Goal: Transaction & Acquisition: Purchase product/service

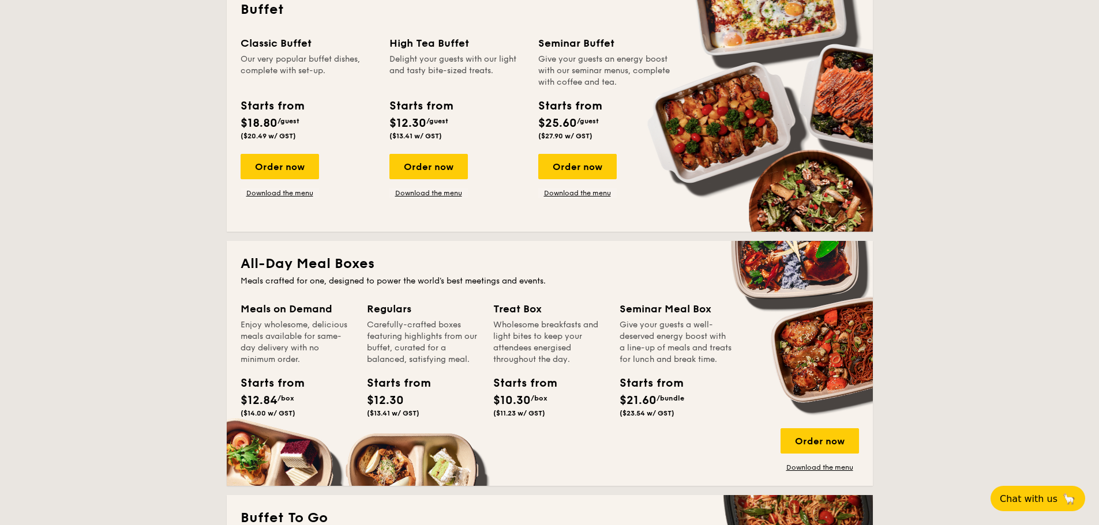
scroll to position [577, 0]
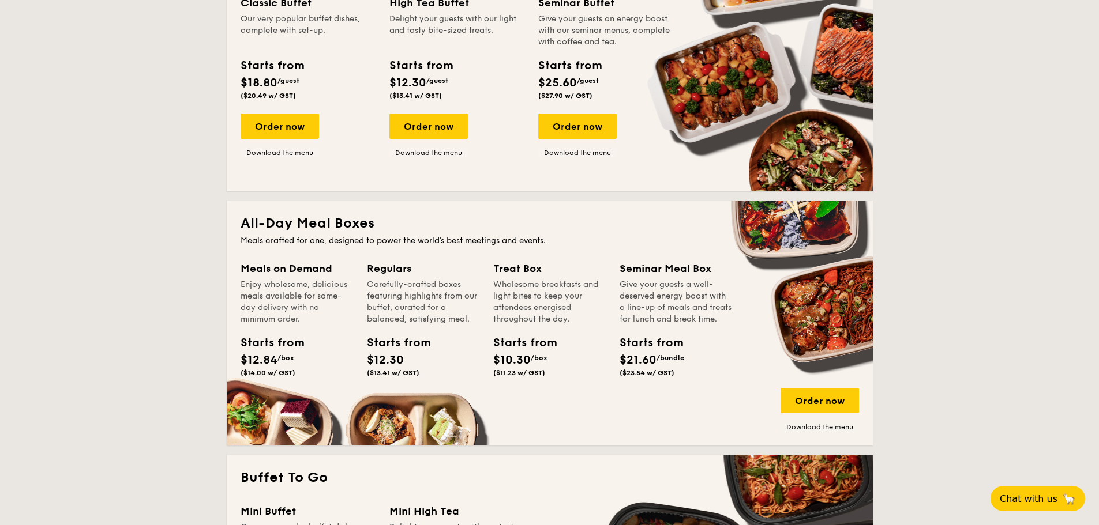
click at [511, 287] on div "Wholesome breakfasts and light bites to keep your attendees energised throughou…" at bounding box center [549, 302] width 112 height 46
click at [818, 408] on div "Order now" at bounding box center [819, 400] width 78 height 25
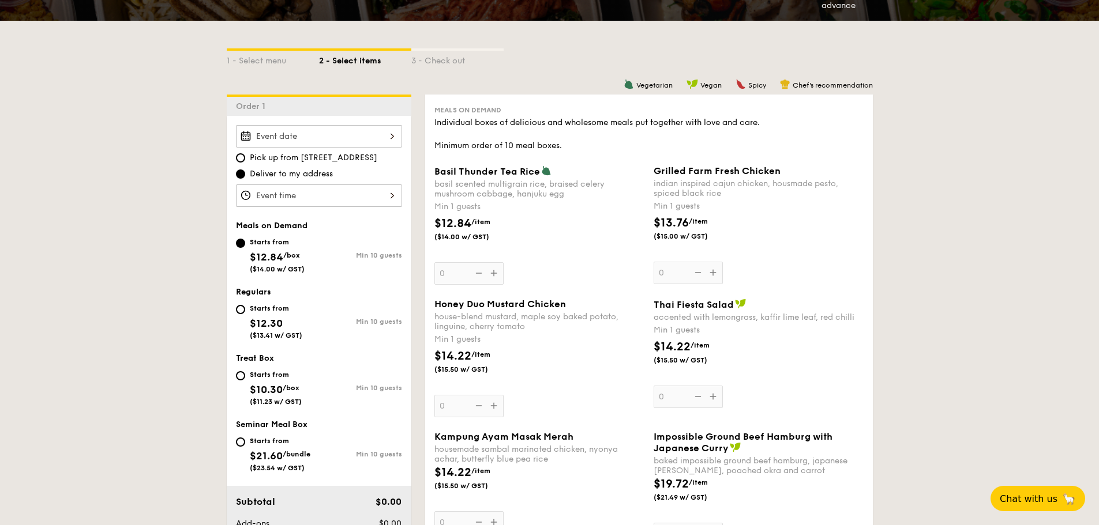
scroll to position [288, 0]
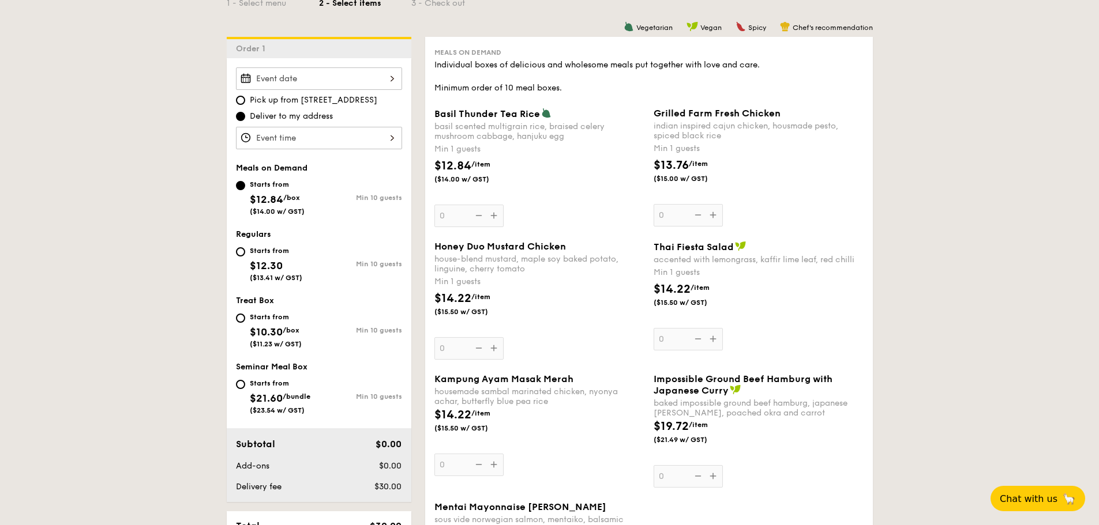
click at [498, 213] on div "Basil Thunder Tea [PERSON_NAME] scented multigrain rice, braised celery mushroo…" at bounding box center [539, 167] width 210 height 119
click at [498, 213] on input "0" at bounding box center [468, 216] width 69 height 22
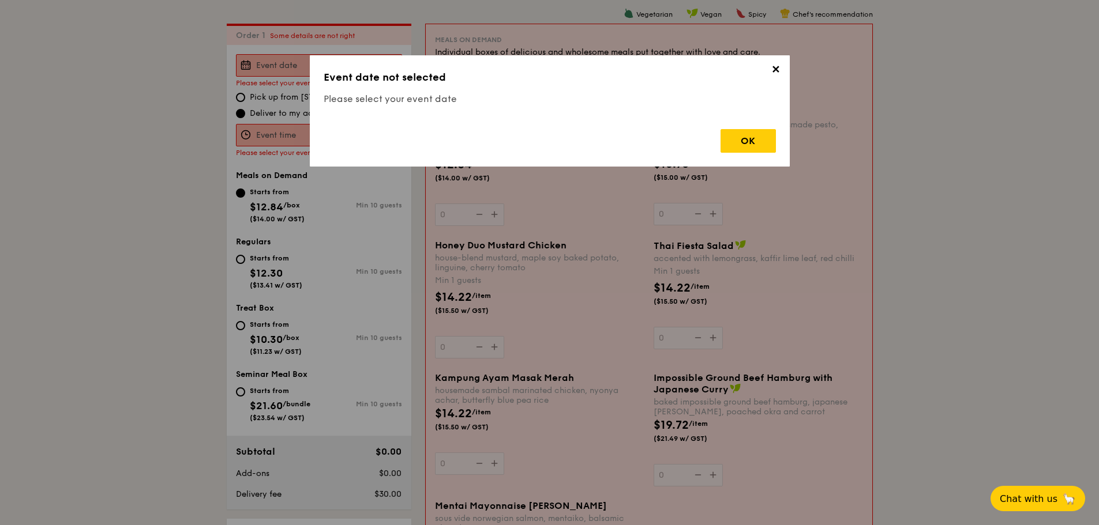
scroll to position [308, 0]
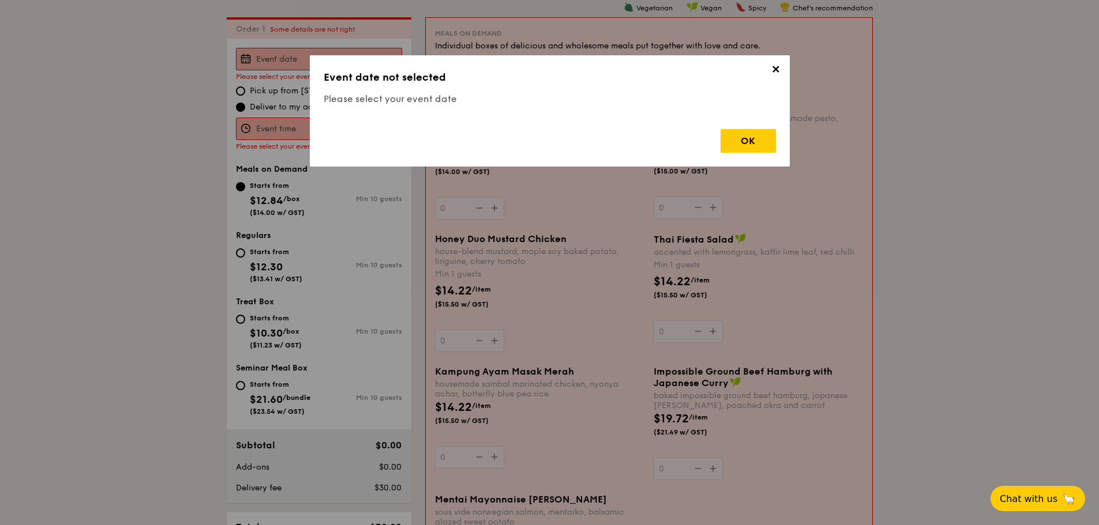
click at [770, 75] on span "✕" at bounding box center [776, 71] width 16 height 16
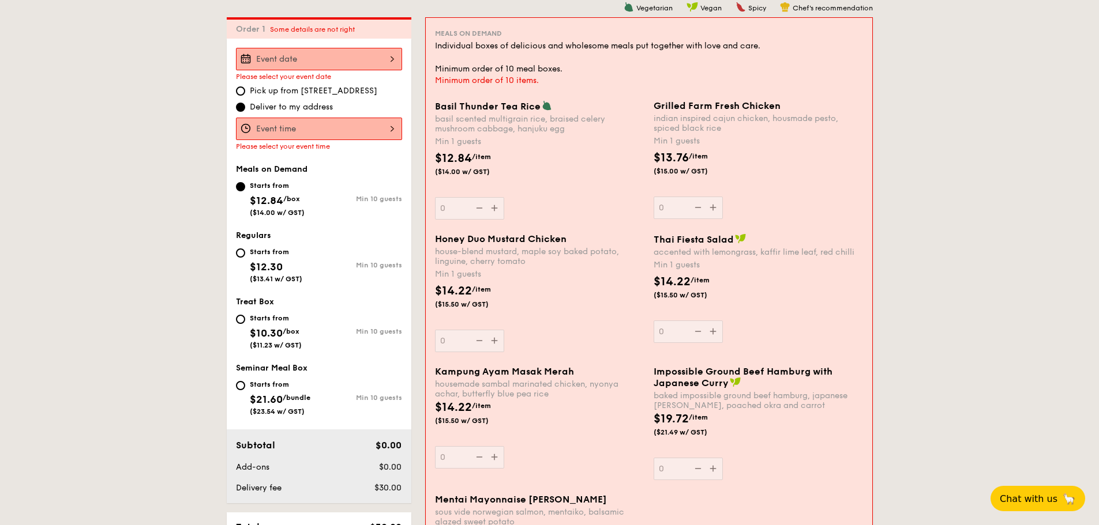
click at [348, 62] on div at bounding box center [319, 59] width 166 height 22
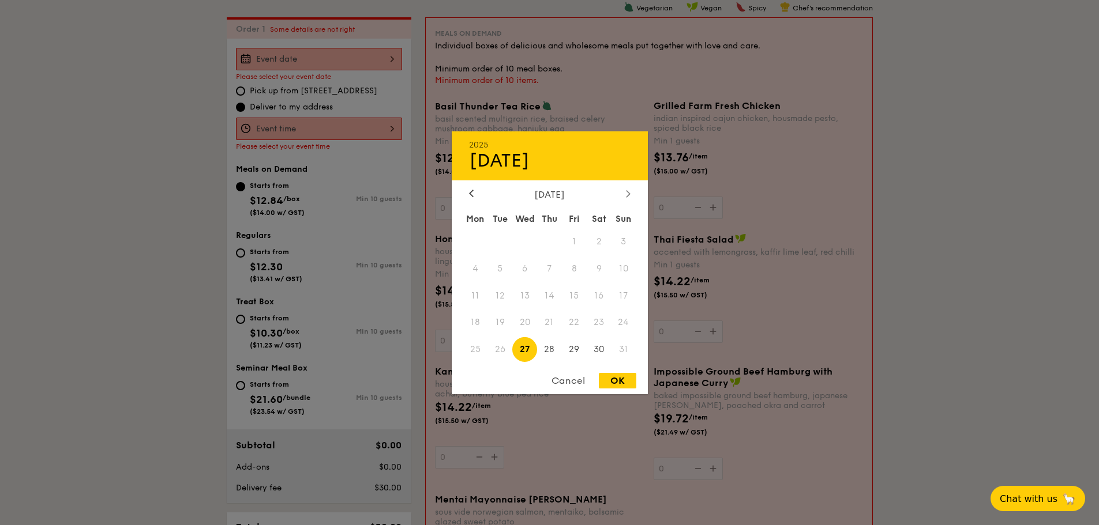
click at [628, 190] on icon at bounding box center [628, 193] width 5 height 7
click at [497, 353] on span "30" at bounding box center [499, 349] width 25 height 25
click at [613, 386] on div "OK" at bounding box center [617, 381] width 37 height 16
type input "[DATE]"
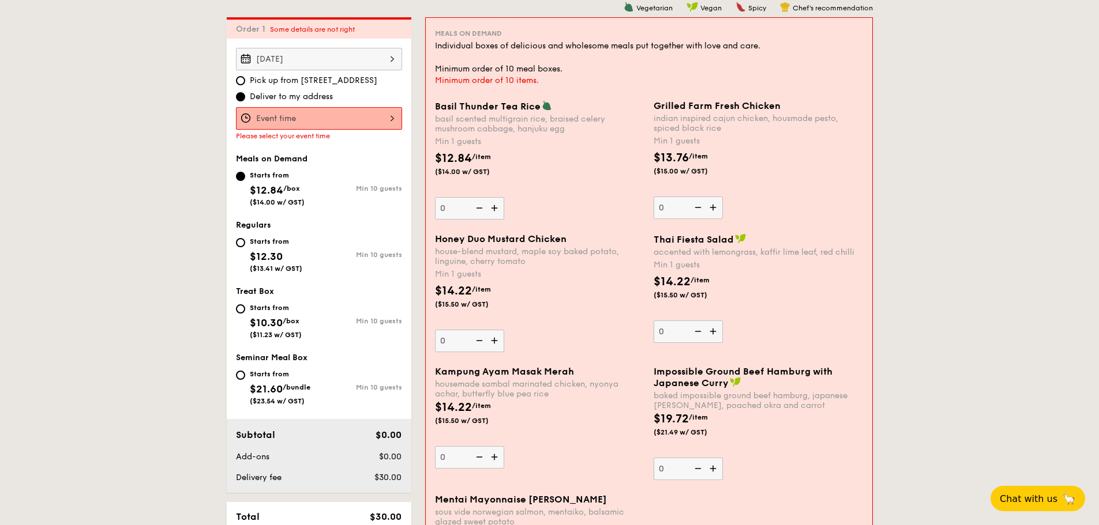
click at [495, 211] on img at bounding box center [495, 208] width 17 height 22
click at [495, 211] on input "0" at bounding box center [469, 208] width 69 height 22
type input "1"
click at [578, 221] on div "Basil Thunder Tea [PERSON_NAME] scented multigrain rice, braised celery mushroo…" at bounding box center [648, 166] width 437 height 133
click at [714, 332] on img at bounding box center [713, 332] width 17 height 22
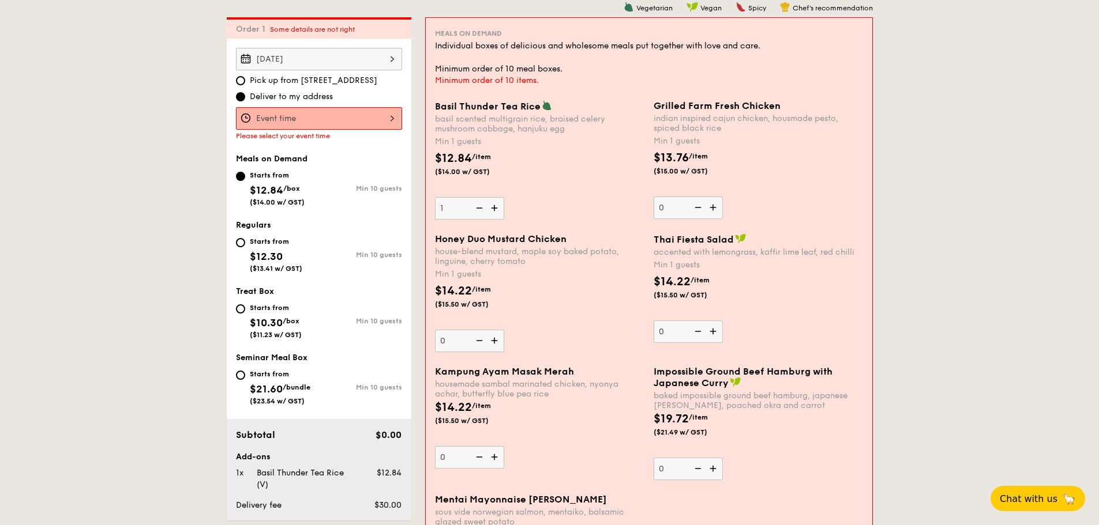
click at [714, 332] on input "0" at bounding box center [687, 332] width 69 height 22
click at [714, 332] on img at bounding box center [713, 332] width 17 height 22
click at [714, 332] on input "1" at bounding box center [687, 332] width 69 height 22
click at [714, 332] on img at bounding box center [713, 332] width 17 height 22
click at [714, 332] on input "2" at bounding box center [687, 332] width 69 height 22
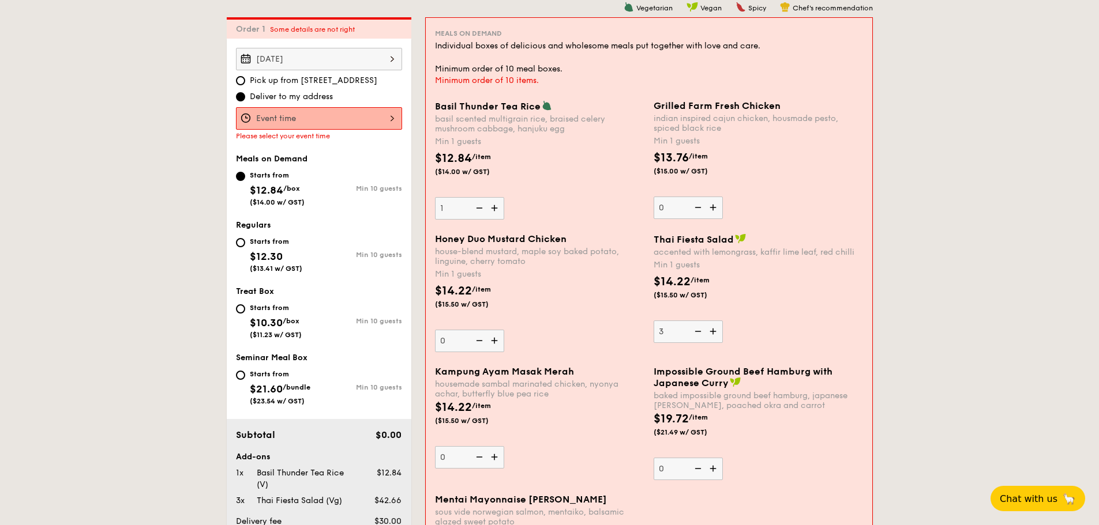
click at [714, 332] on img at bounding box center [713, 332] width 17 height 22
click at [714, 332] on input "3" at bounding box center [687, 332] width 69 height 22
click at [714, 330] on img at bounding box center [713, 332] width 17 height 22
click at [714, 330] on input "4" at bounding box center [687, 332] width 69 height 22
type input "5"
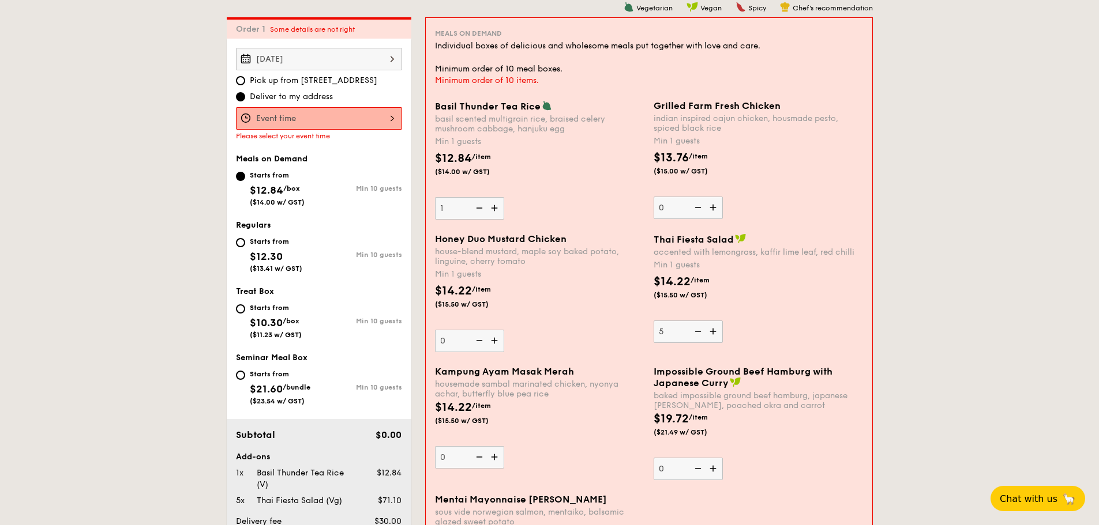
click at [715, 465] on img at bounding box center [713, 469] width 17 height 22
click at [715, 465] on input "0" at bounding box center [687, 469] width 69 height 22
click at [715, 465] on img at bounding box center [713, 469] width 17 height 22
click at [715, 465] on input "1" at bounding box center [687, 469] width 69 height 22
click at [715, 464] on img at bounding box center [713, 469] width 17 height 22
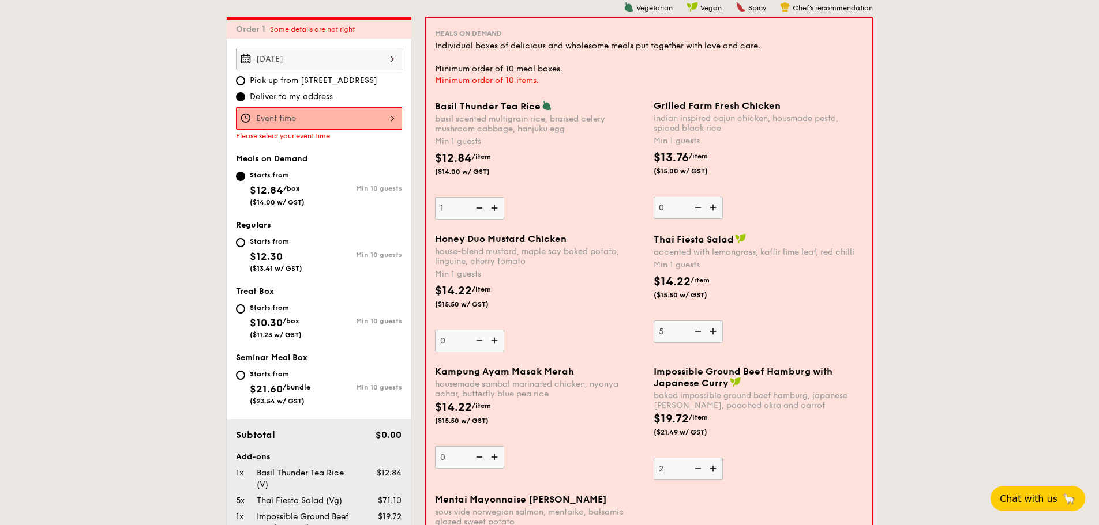
click at [715, 464] on input "2" at bounding box center [687, 469] width 69 height 22
click at [715, 464] on img at bounding box center [713, 469] width 17 height 22
click at [715, 464] on input "3" at bounding box center [687, 469] width 69 height 22
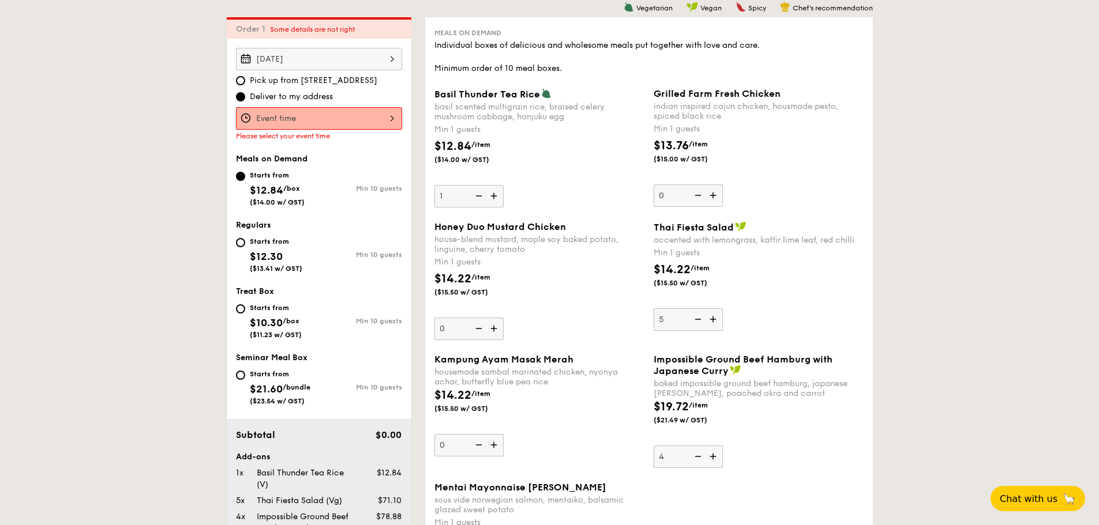
click at [702, 455] on img at bounding box center [696, 457] width 17 height 22
click at [702, 455] on input "4" at bounding box center [687, 457] width 69 height 22
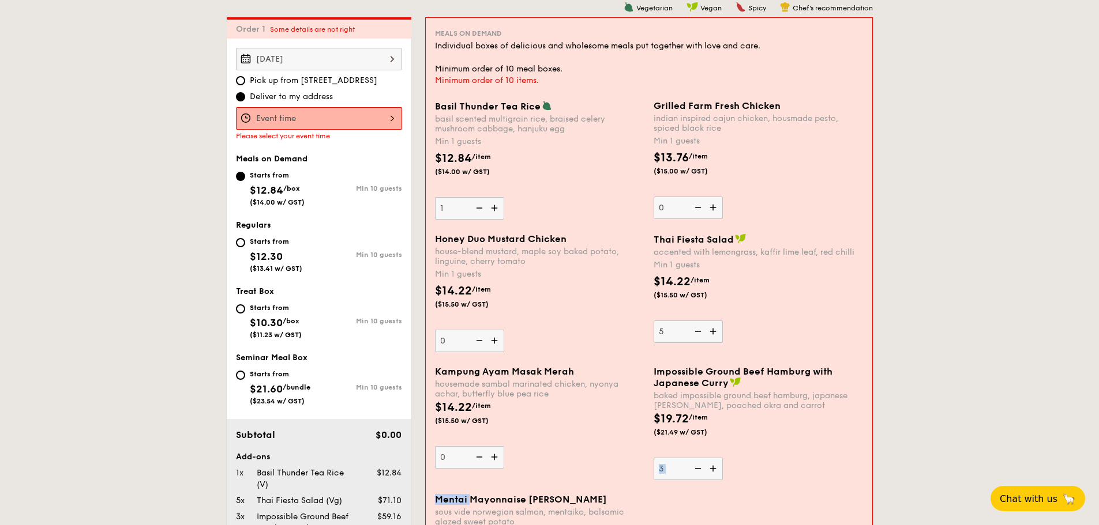
click at [702, 455] on div "Impossible Ground Beef Hamburg with Japanese [PERSON_NAME] baked impossible gro…" at bounding box center [757, 423] width 209 height 114
click at [702, 458] on input "3" at bounding box center [687, 469] width 69 height 22
click at [702, 455] on div "Impossible Ground Beef Hamburg with Japanese [PERSON_NAME] baked impossible gro…" at bounding box center [757, 423] width 209 height 114
click at [702, 458] on input "3" at bounding box center [687, 469] width 69 height 22
click at [697, 467] on img at bounding box center [696, 469] width 17 height 22
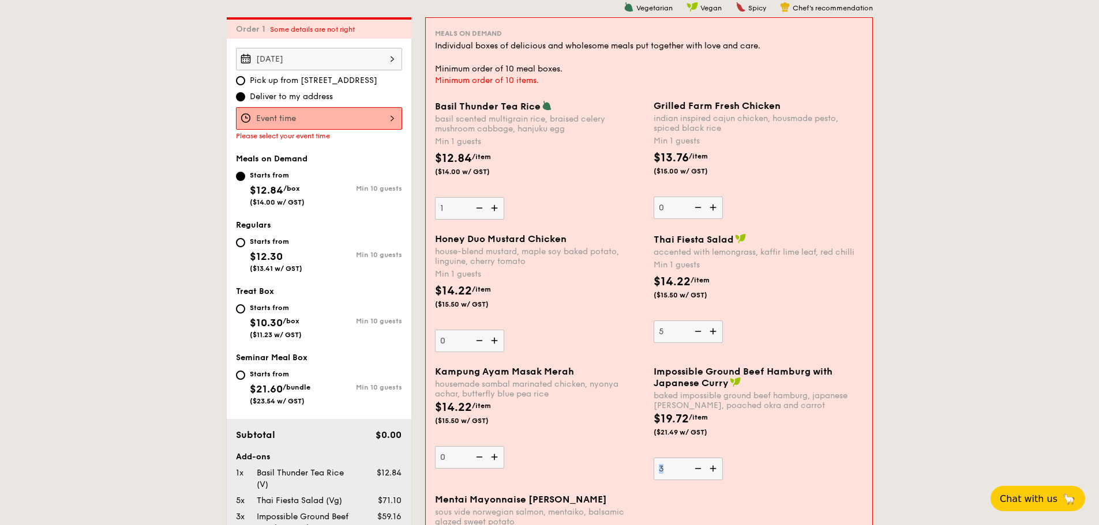
click at [697, 467] on input "3" at bounding box center [687, 469] width 69 height 22
click at [697, 469] on img at bounding box center [696, 469] width 17 height 22
click at [697, 469] on input "2" at bounding box center [687, 469] width 69 height 22
click at [697, 469] on img at bounding box center [696, 469] width 17 height 22
click at [697, 469] on input "1" at bounding box center [687, 469] width 69 height 22
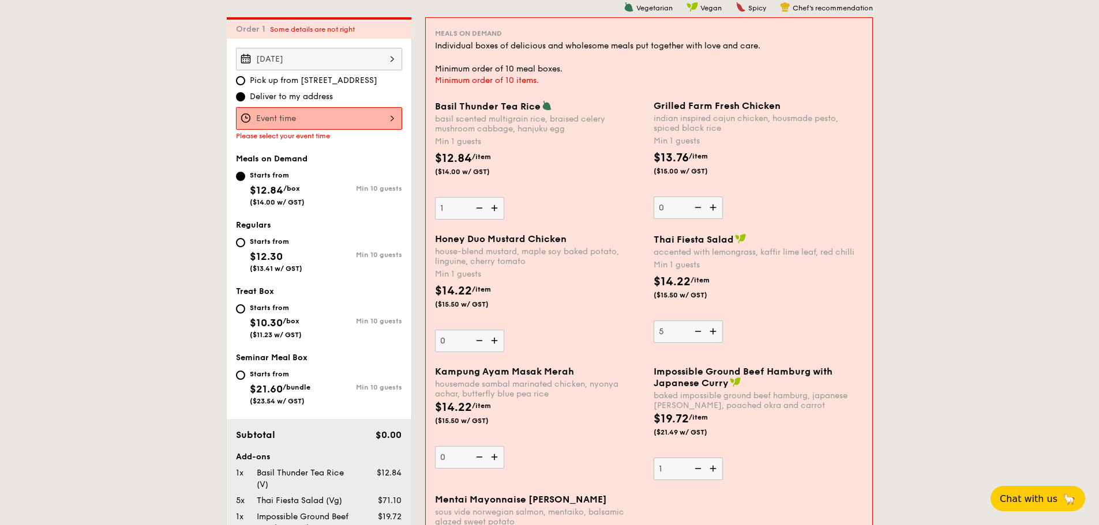
type input "0"
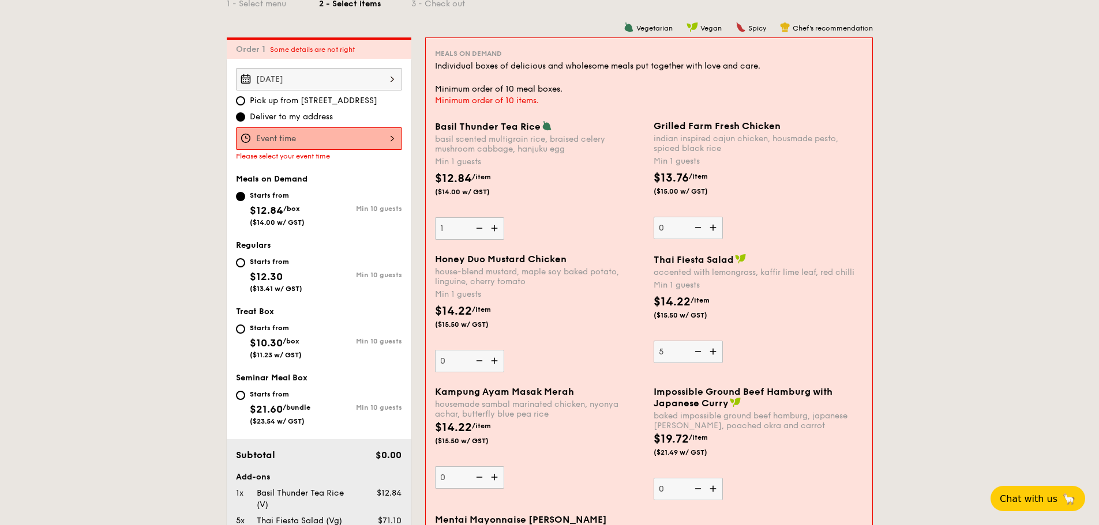
scroll to position [250, 0]
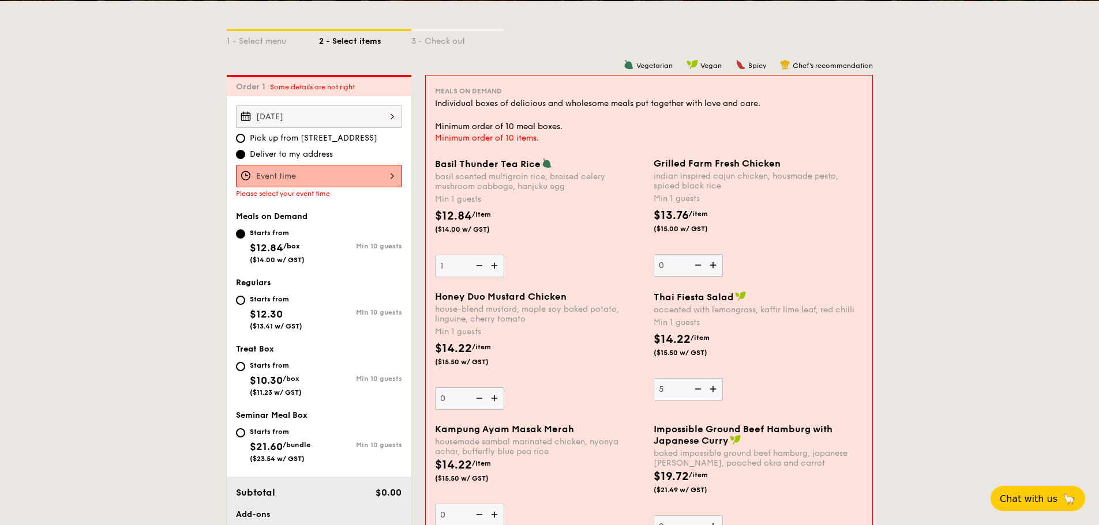
click at [496, 270] on img at bounding box center [495, 266] width 17 height 22
click at [496, 270] on input "1" at bounding box center [469, 266] width 69 height 22
click at [496, 270] on img at bounding box center [495, 266] width 17 height 22
click at [496, 270] on input "2" at bounding box center [469, 266] width 69 height 22
click at [496, 270] on img at bounding box center [495, 266] width 17 height 22
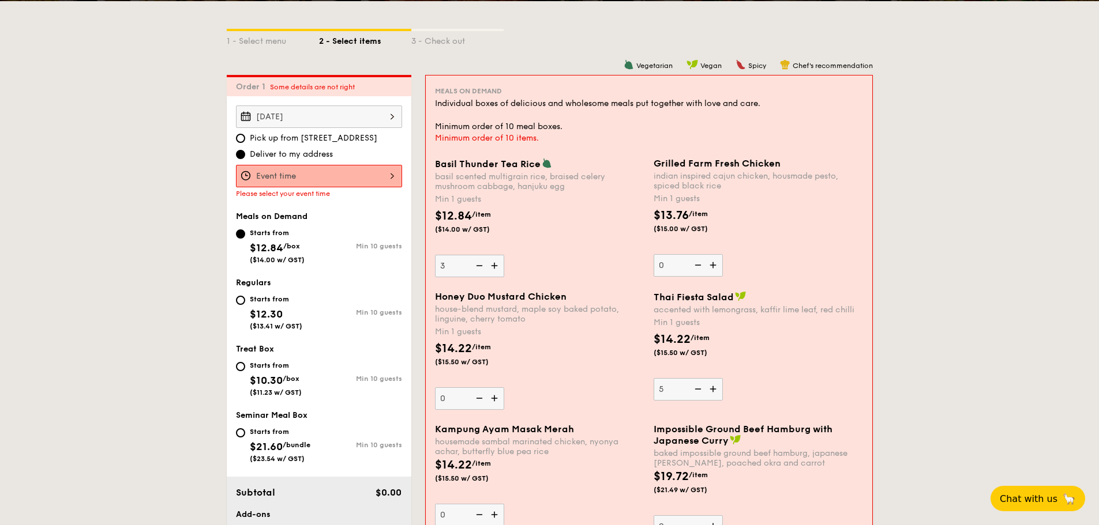
click at [496, 270] on input "3" at bounding box center [469, 266] width 69 height 22
click at [496, 270] on img at bounding box center [495, 266] width 17 height 22
click at [496, 270] on input "4" at bounding box center [469, 266] width 69 height 22
type input "5"
click at [496, 270] on div "Basil Thunder Tea [PERSON_NAME] scented multigrain rice, braised celery mushroo…" at bounding box center [648, 224] width 437 height 133
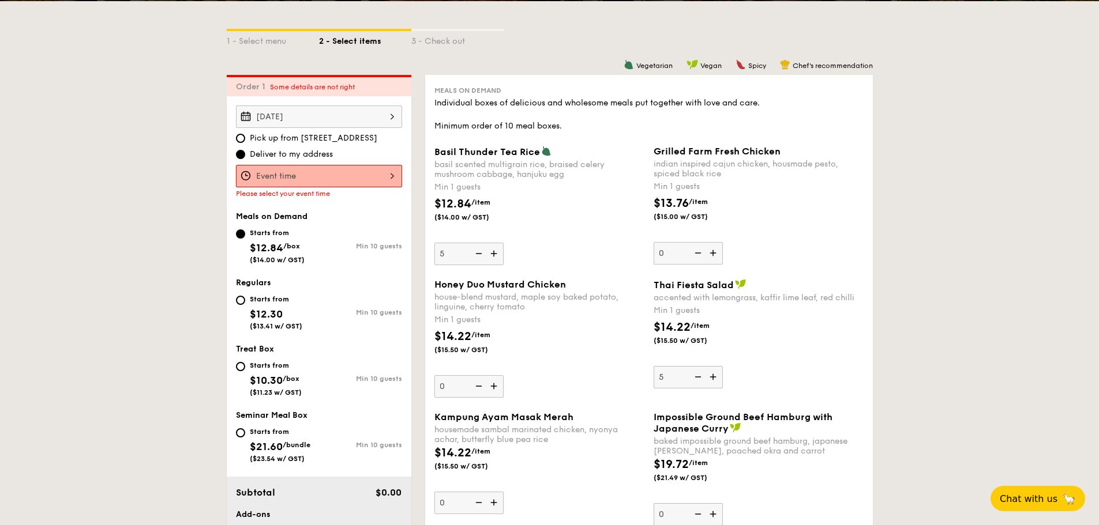
click at [588, 231] on div "$12.84 /item ($14.00 w/ GST)" at bounding box center [539, 216] width 219 height 40
click at [503, 243] on input "5" at bounding box center [468, 254] width 69 height 22
click at [339, 177] on div at bounding box center [319, 176] width 166 height 22
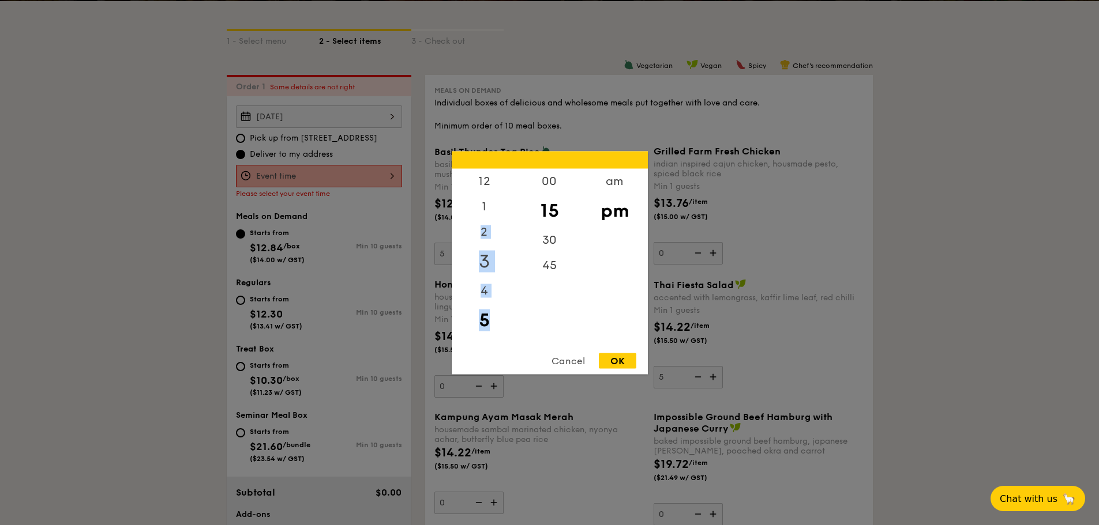
drag, startPoint x: 483, startPoint y: 319, endPoint x: 487, endPoint y: 267, distance: 52.0
click at [471, 234] on div "12 1 2 3 4 5 6 7 8 9 10 11" at bounding box center [484, 256] width 65 height 176
click at [491, 311] on div "5" at bounding box center [484, 311] width 65 height 33
click at [484, 205] on div "6" at bounding box center [484, 208] width 65 height 33
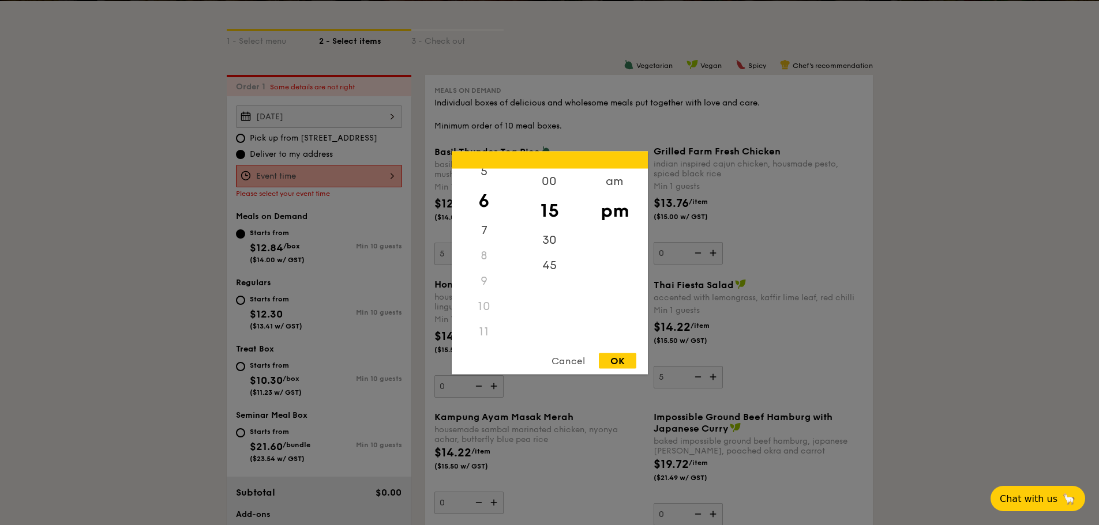
click at [629, 360] on div "OK" at bounding box center [617, 361] width 37 height 16
type input "6:15PM"
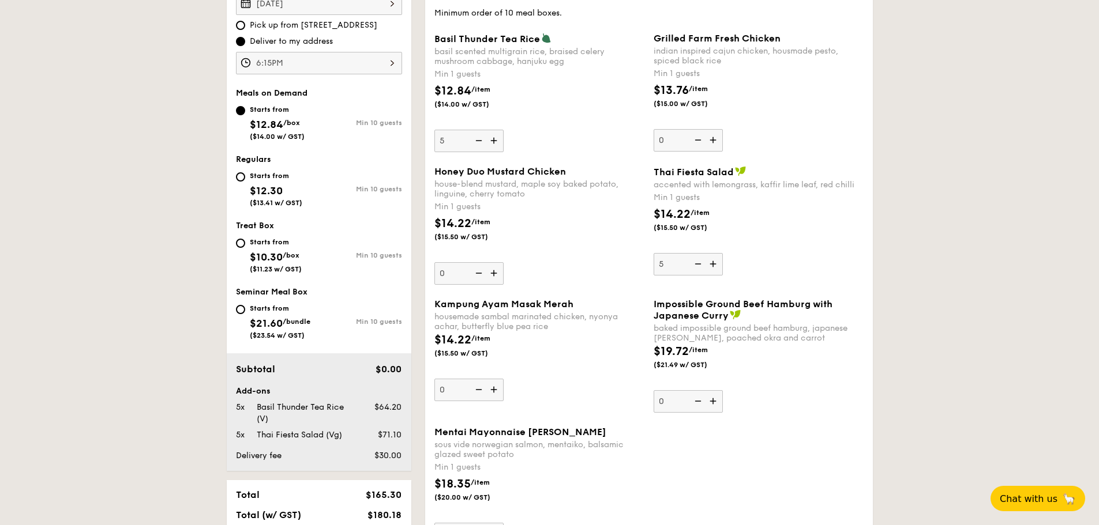
scroll to position [366, 0]
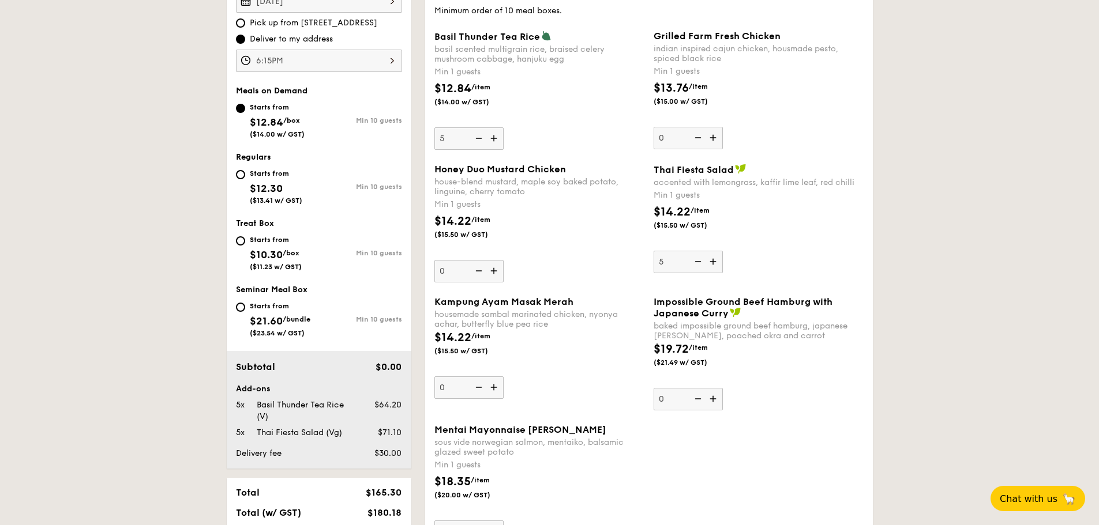
click at [245, 178] on div "Starts from $12.30 ($13.41 w/ GST)" at bounding box center [277, 186] width 83 height 38
click at [245, 178] on input "Starts from $12.30 ($13.41 w/ GST) Min 10 guests" at bounding box center [240, 174] width 9 height 9
radio input "true"
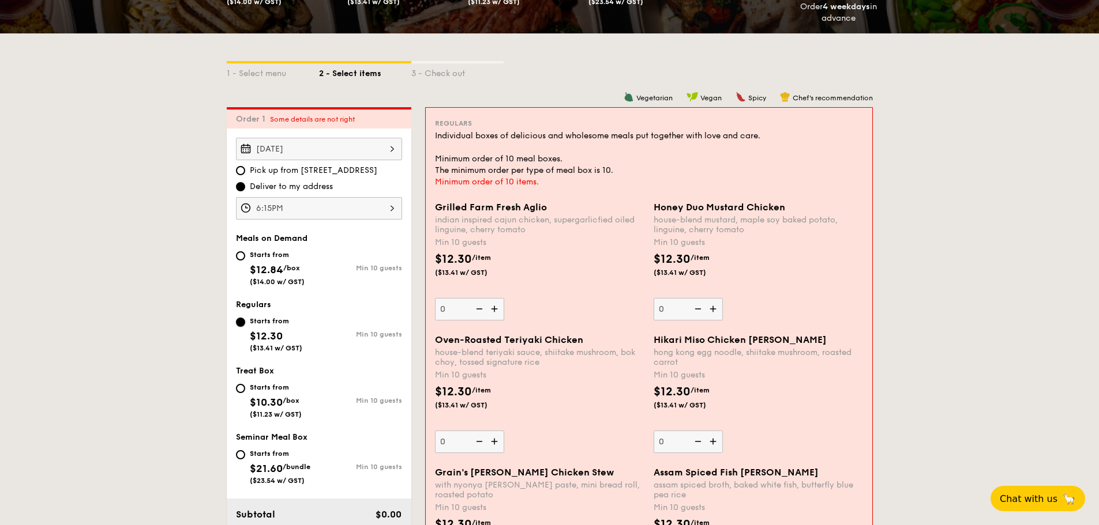
scroll to position [193, 0]
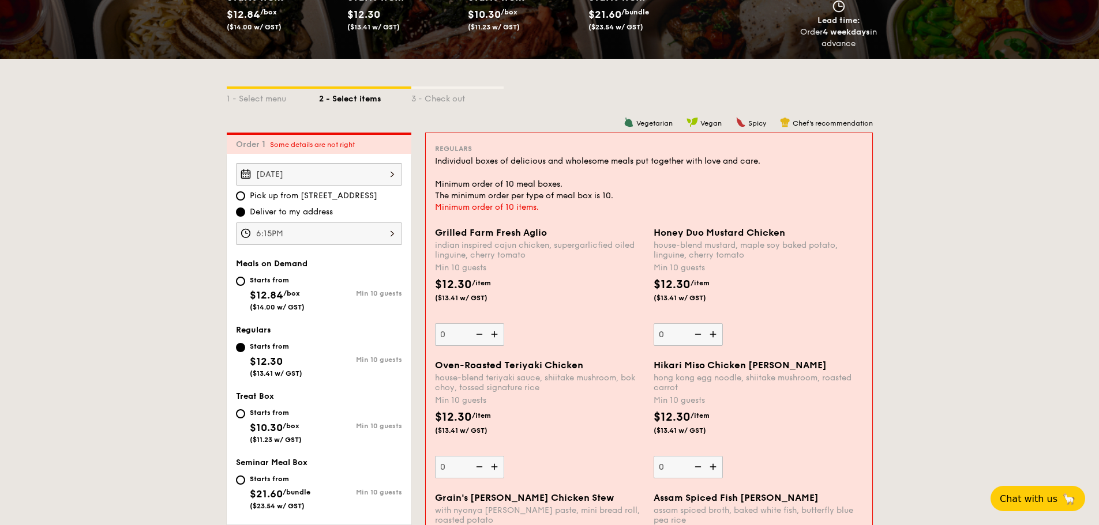
click at [495, 337] on img at bounding box center [495, 335] width 17 height 22
click at [495, 337] on input "0" at bounding box center [469, 335] width 69 height 22
type input "10"
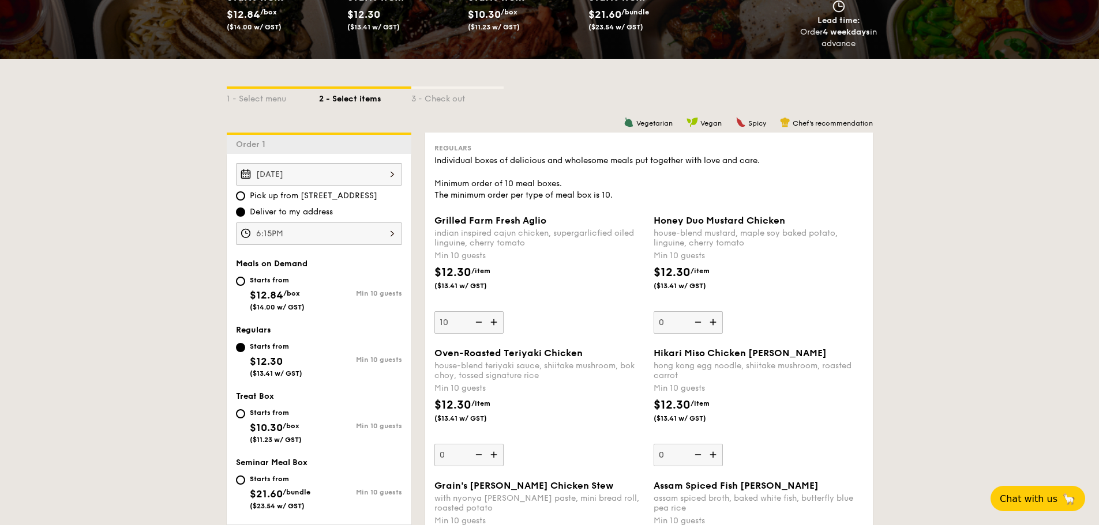
click at [495, 337] on div "Grilled Farm Fresh Aglio indian inspired cajun chicken, supergarlicfied oiled l…" at bounding box center [649, 281] width 438 height 133
click at [559, 297] on div "$12.30 /item ($13.41 w/ GST)" at bounding box center [539, 284] width 219 height 40
click at [503, 311] on input "10" at bounding box center [468, 322] width 69 height 22
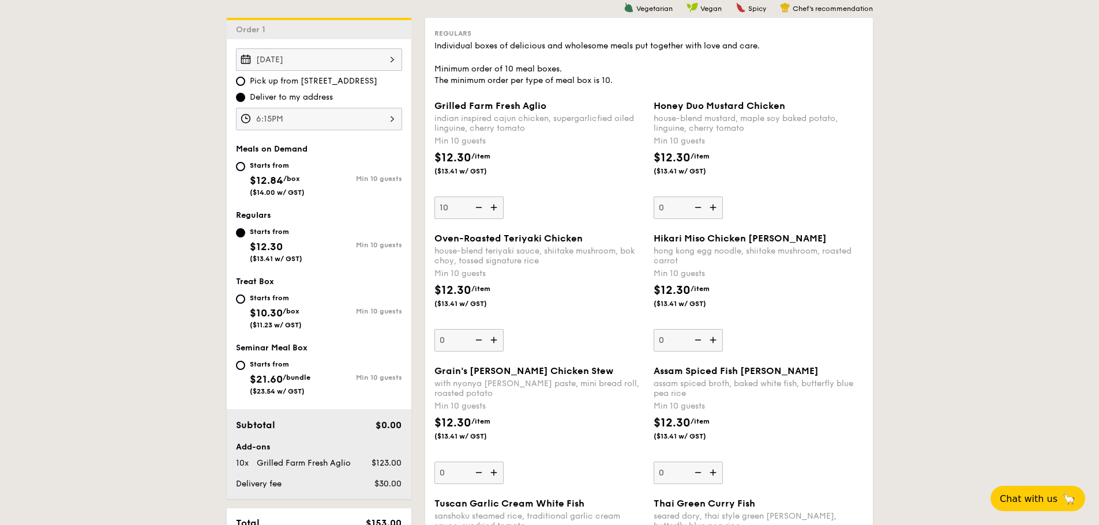
scroll to position [308, 0]
click at [575, 290] on div "$12.30 /item ($13.41 w/ GST)" at bounding box center [539, 301] width 219 height 40
click at [503, 329] on input "0" at bounding box center [468, 340] width 69 height 22
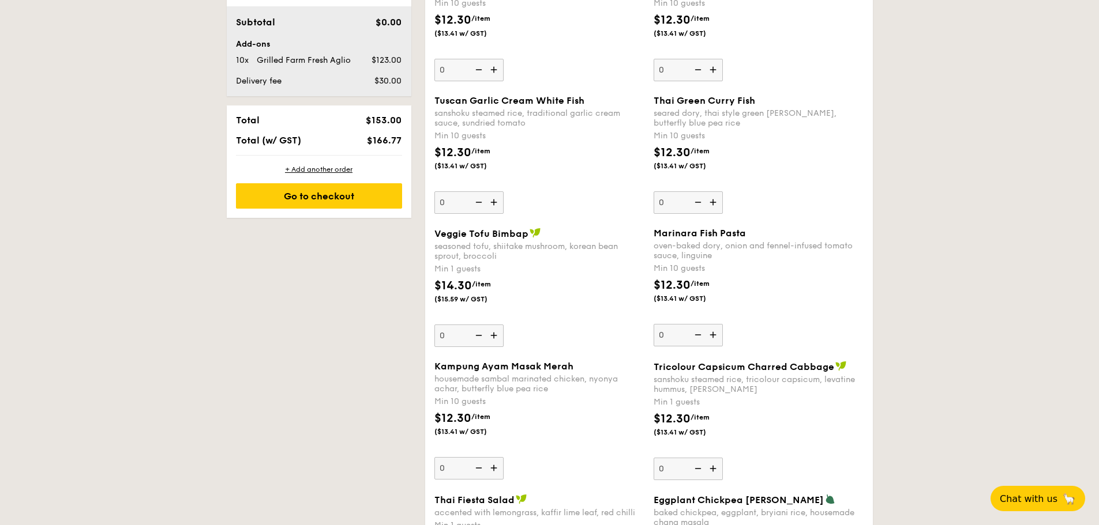
scroll to position [712, 0]
click at [495, 332] on img at bounding box center [494, 335] width 17 height 22
click at [495, 332] on input "0" at bounding box center [468, 335] width 69 height 22
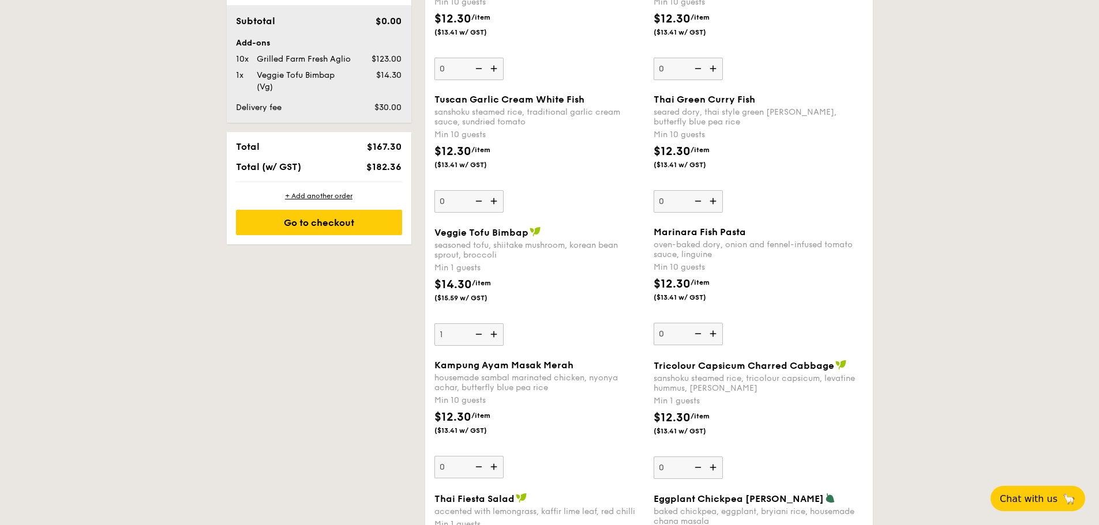
click at [499, 339] on img at bounding box center [494, 335] width 17 height 22
click at [499, 339] on input "1" at bounding box center [468, 335] width 69 height 22
click at [499, 339] on img at bounding box center [494, 335] width 17 height 22
click at [499, 339] on input "2" at bounding box center [468, 335] width 69 height 22
click at [565, 319] on div "Veggie Tofu Bimbap seasoned tofu, shiitake mushroom, korean bean sprout, brocco…" at bounding box center [539, 286] width 210 height 119
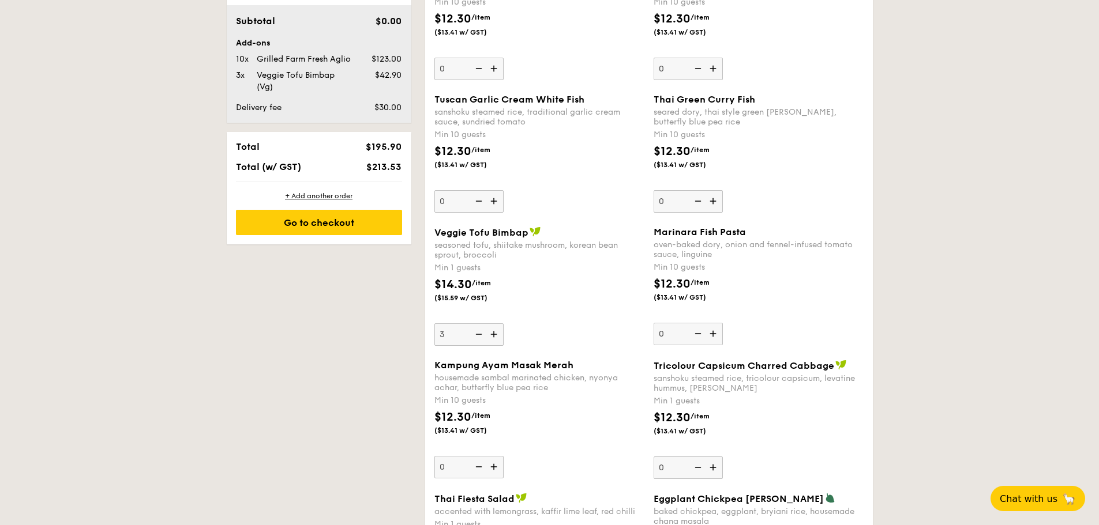
click at [503, 324] on input "3" at bounding box center [468, 335] width 69 height 22
click at [499, 336] on img at bounding box center [494, 335] width 17 height 22
click at [499, 336] on input "3" at bounding box center [468, 335] width 69 height 22
click at [499, 336] on img at bounding box center [494, 335] width 17 height 22
click at [499, 336] on input "4" at bounding box center [468, 335] width 69 height 22
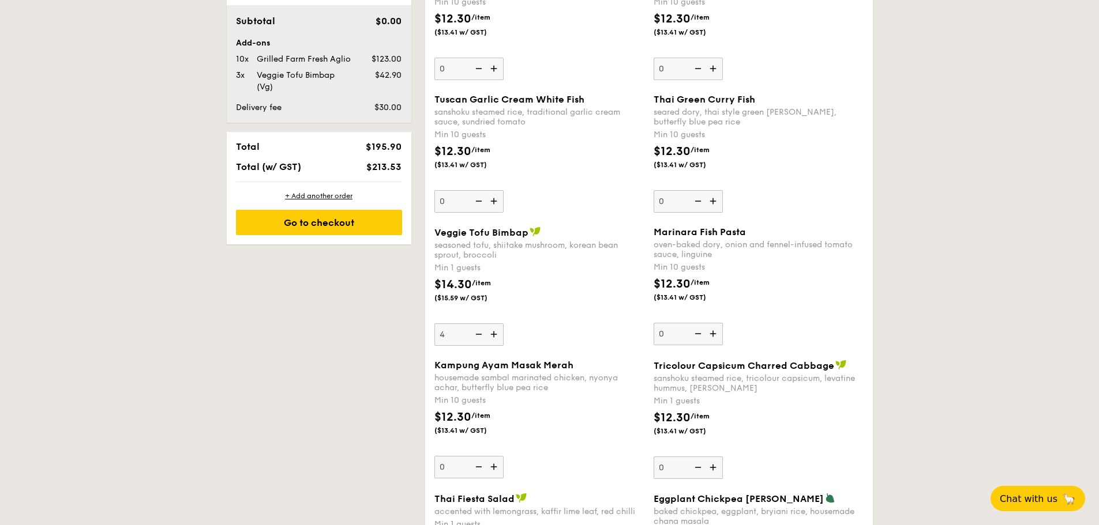
type input "5"
click at [567, 320] on div "Veggie Tofu Bimbap seasoned tofu, shiitake mushroom, korean bean sprout, brocco…" at bounding box center [539, 286] width 210 height 119
click at [503, 324] on input "5" at bounding box center [468, 335] width 69 height 22
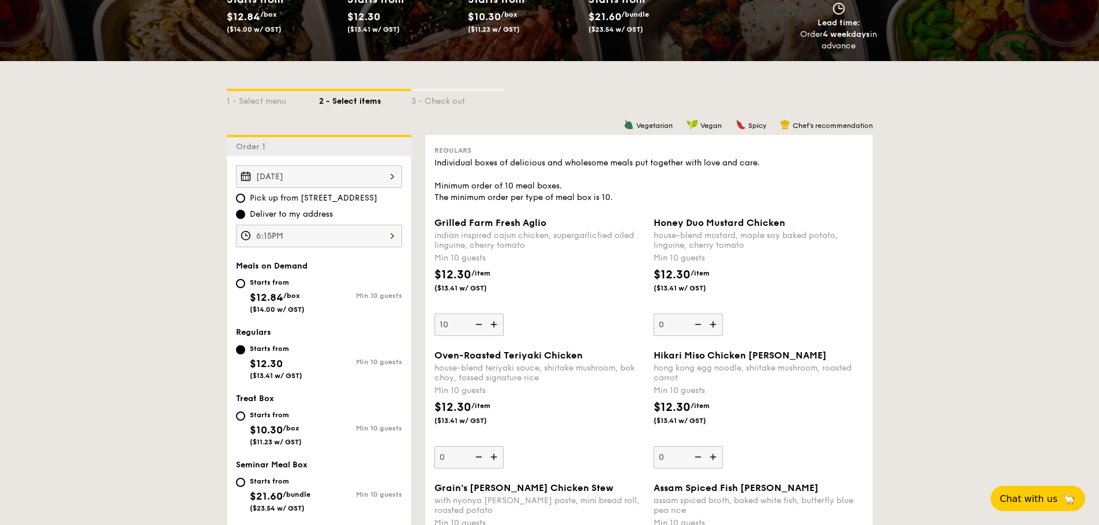
scroll to position [193, 0]
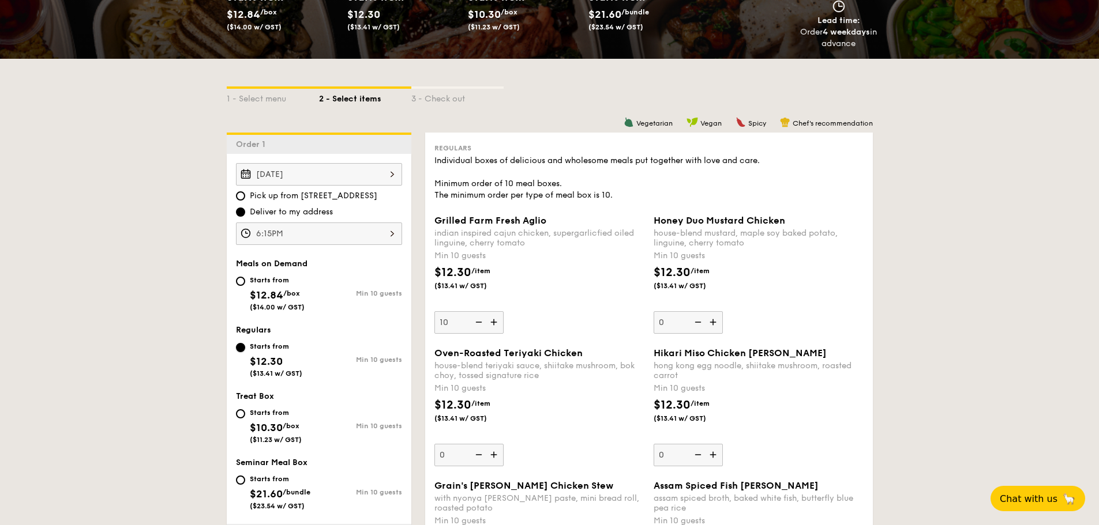
click at [240, 343] on input "Starts from $12.30 ($13.41 w/ GST) Min 10 guests" at bounding box center [240, 347] width 9 height 9
click at [239, 420] on div "Starts from $10.30 /box ($11.23 w/ GST)" at bounding box center [277, 425] width 83 height 38
click at [239, 419] on input "Starts from $10.30 /box ($11.23 w/ GST) Min 10 guests" at bounding box center [240, 413] width 9 height 9
radio input "true"
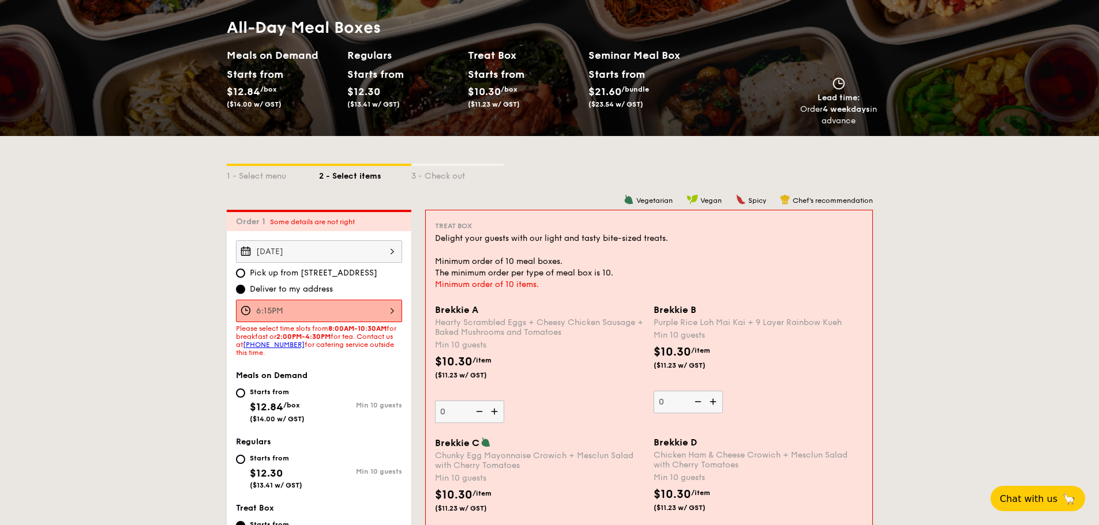
scroll to position [288, 0]
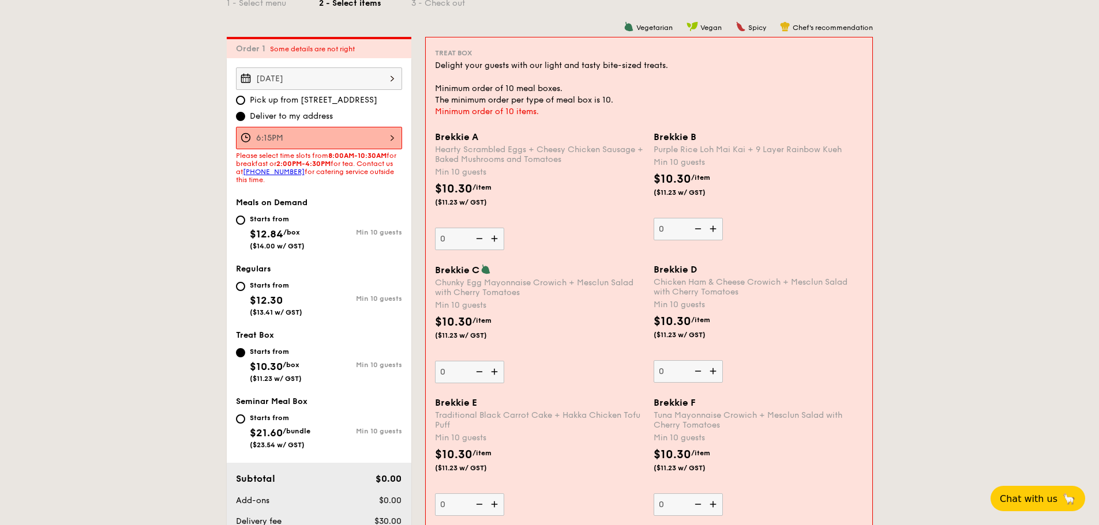
click at [247, 291] on div "Starts from $12.30 ($13.41 w/ GST)" at bounding box center [277, 298] width 83 height 38
click at [245, 291] on input "Starts from $12.30 ($13.41 w/ GST) Min 10 guests" at bounding box center [240, 286] width 9 height 9
radio input "true"
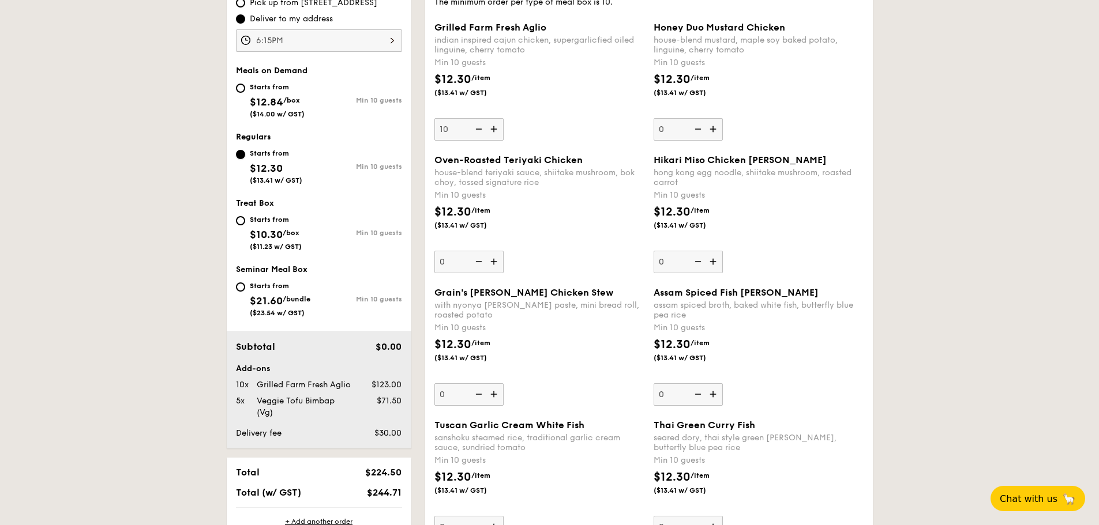
scroll to position [173, 0]
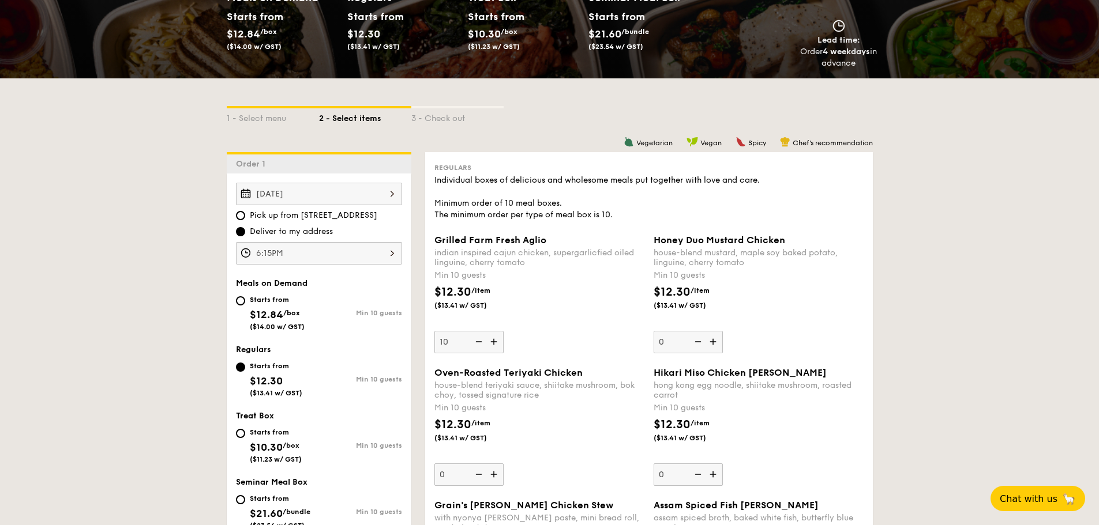
click at [494, 345] on img at bounding box center [494, 342] width 17 height 22
click at [494, 345] on input "10" at bounding box center [468, 342] width 69 height 22
click at [494, 345] on img at bounding box center [494, 342] width 17 height 22
click at [494, 345] on input "11" at bounding box center [468, 342] width 69 height 22
click at [494, 345] on img at bounding box center [494, 342] width 17 height 22
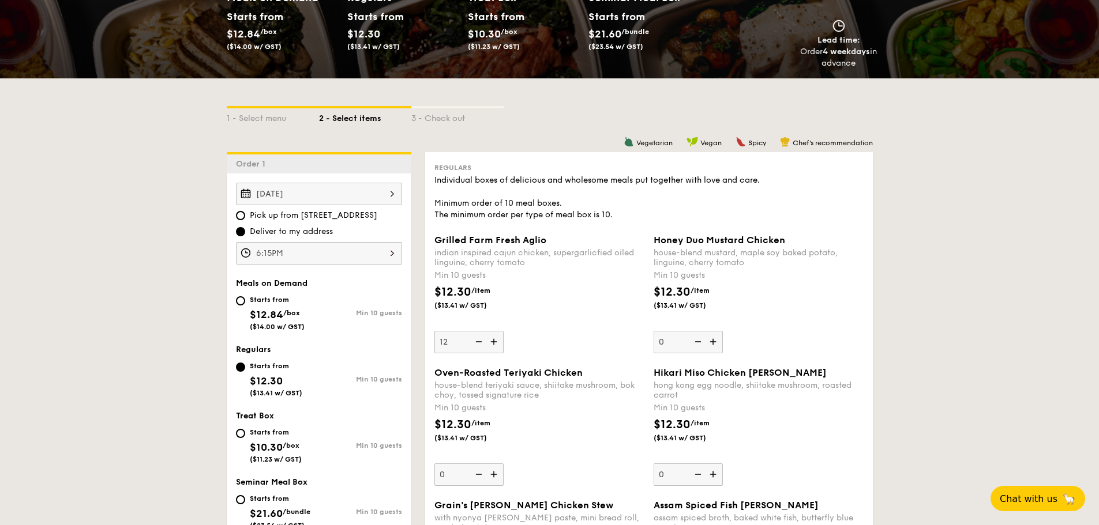
click at [494, 345] on input "12" at bounding box center [468, 342] width 69 height 22
click at [461, 340] on input "13" at bounding box center [468, 342] width 69 height 22
type input "1"
type input "30"
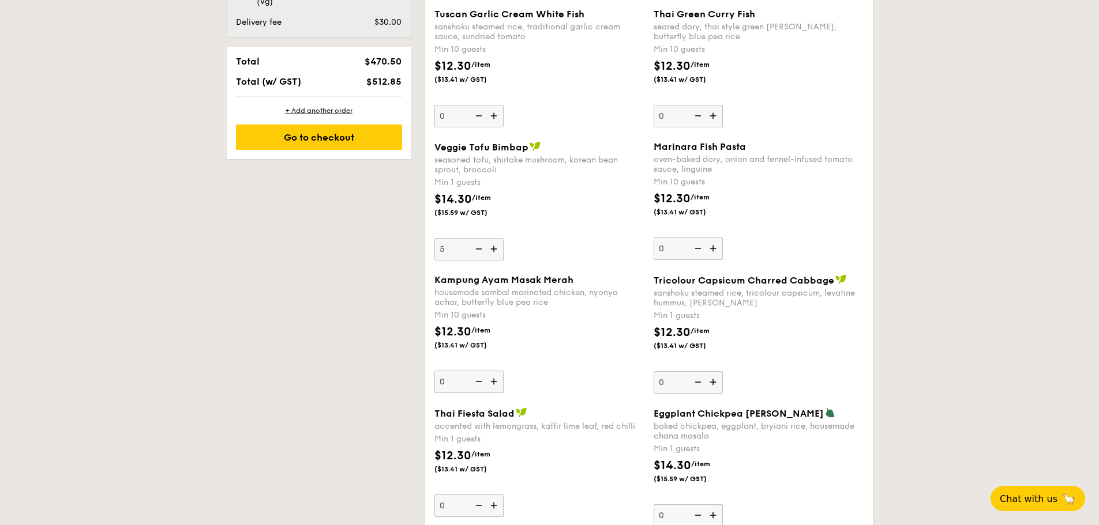
scroll to position [807, 0]
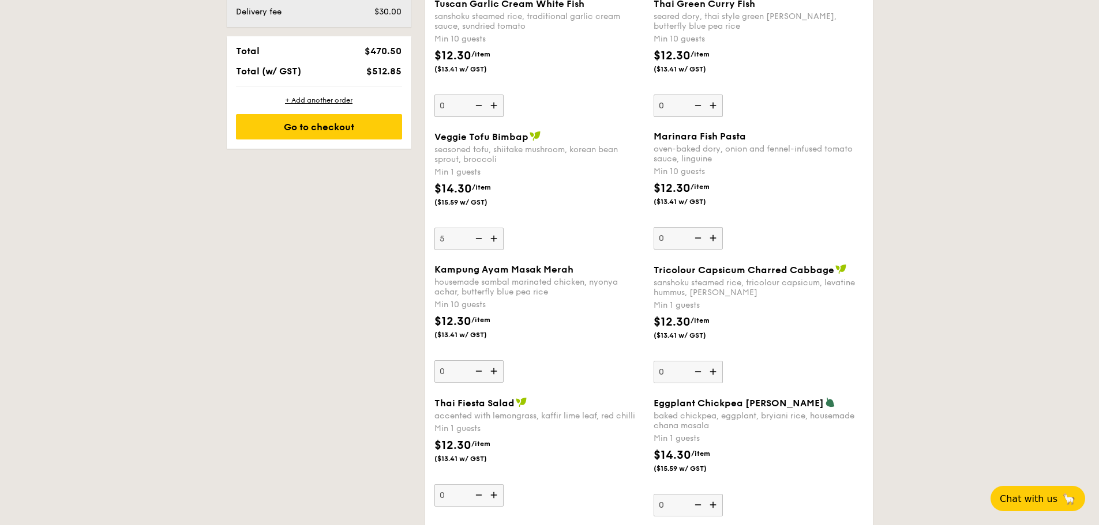
click at [479, 236] on img at bounding box center [477, 239] width 17 height 22
click at [479, 236] on input "5" at bounding box center [468, 239] width 69 height 22
click at [479, 236] on img at bounding box center [477, 239] width 17 height 22
click at [479, 236] on input "4" at bounding box center [468, 239] width 69 height 22
click at [479, 236] on img at bounding box center [477, 239] width 17 height 22
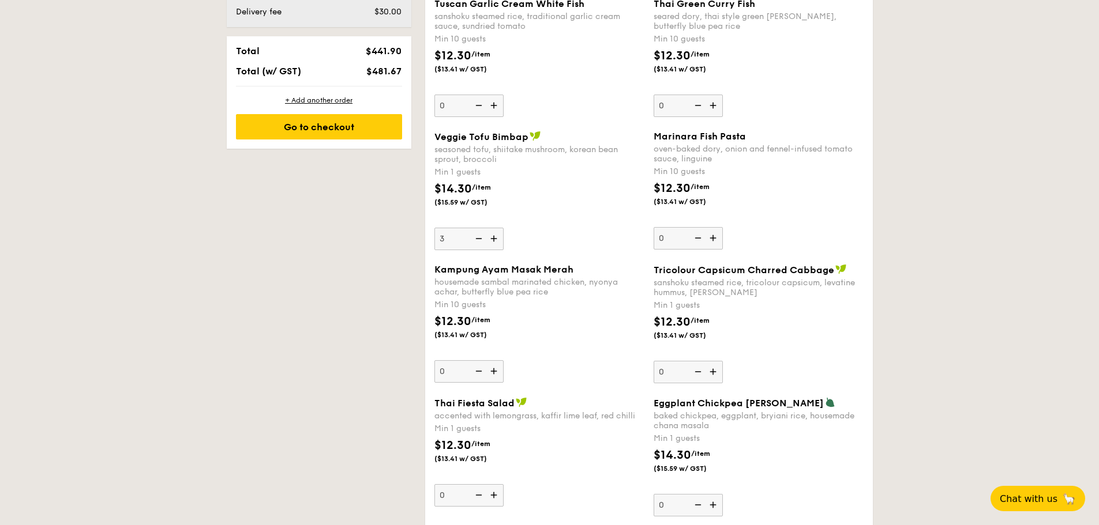
click at [479, 236] on input "3" at bounding box center [468, 239] width 69 height 22
click at [480, 239] on img at bounding box center [477, 239] width 17 height 22
click at [480, 239] on input "2" at bounding box center [468, 239] width 69 height 22
click at [480, 239] on img at bounding box center [477, 239] width 17 height 22
click at [480, 239] on input "1" at bounding box center [468, 239] width 69 height 22
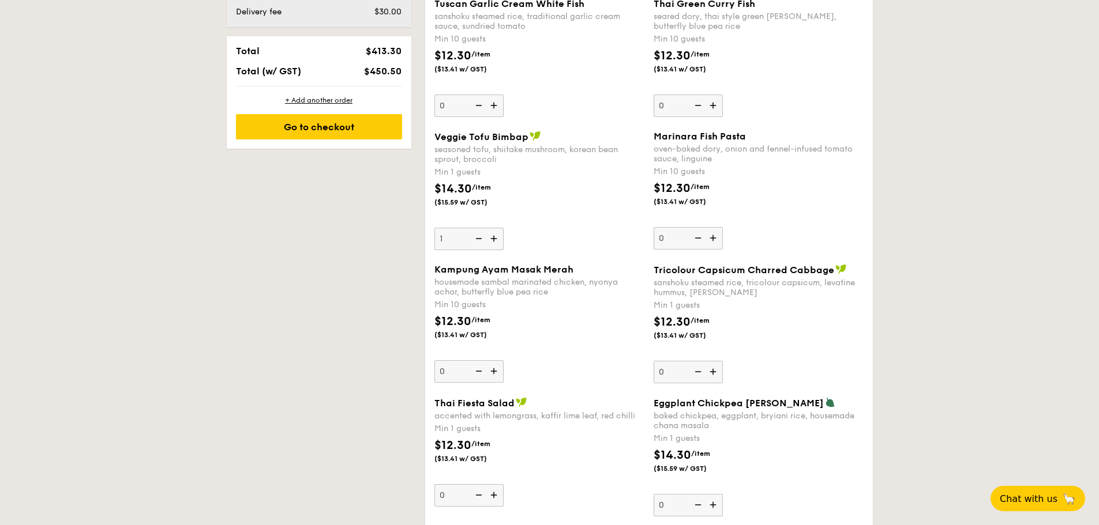
type input "0"
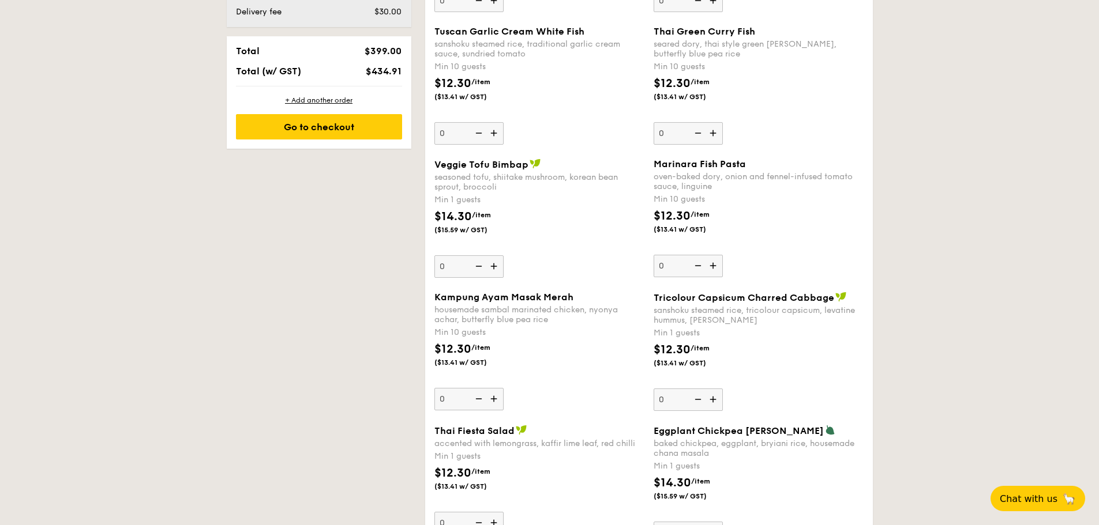
click at [618, 388] on div "Kampung Ayam Masak Merah housemade sambal marinated chicken, nyonya achar, butt…" at bounding box center [539, 351] width 210 height 119
click at [503, 388] on input "0" at bounding box center [468, 399] width 69 height 22
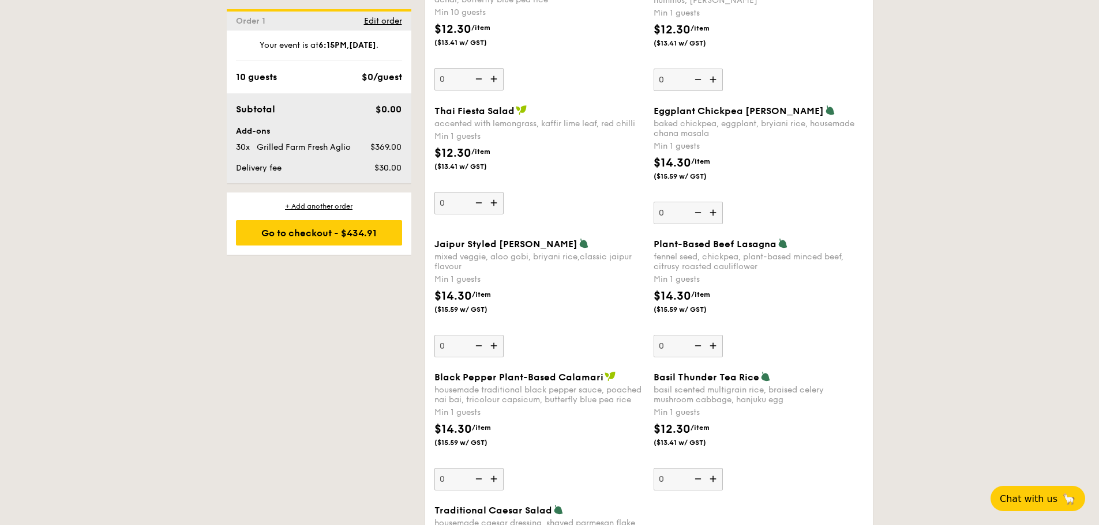
scroll to position [1126, 0]
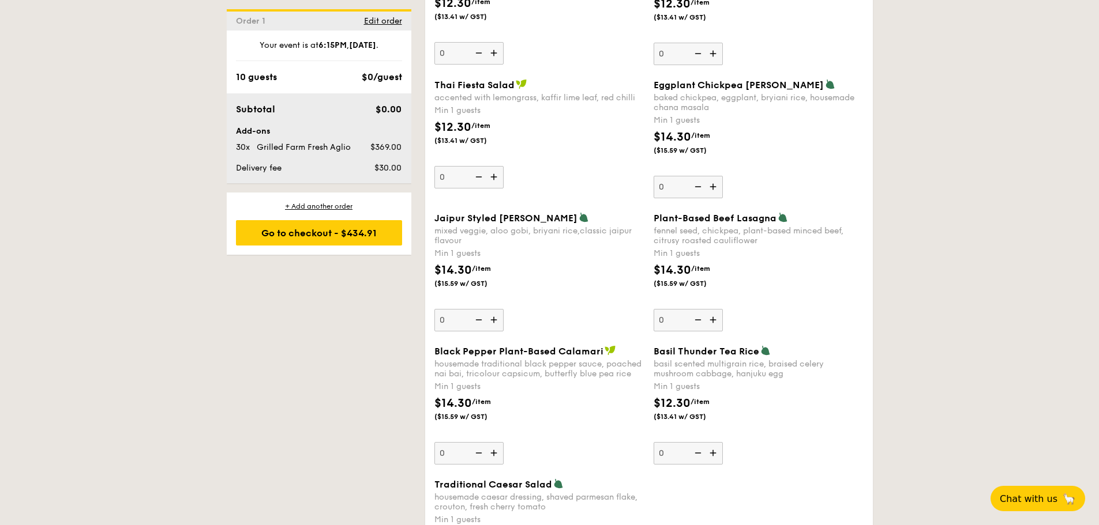
click at [487, 183] on img at bounding box center [494, 177] width 17 height 22
click at [487, 183] on input "0" at bounding box center [468, 177] width 69 height 22
click at [487, 183] on img at bounding box center [494, 177] width 17 height 22
click at [487, 183] on input "1" at bounding box center [468, 177] width 69 height 22
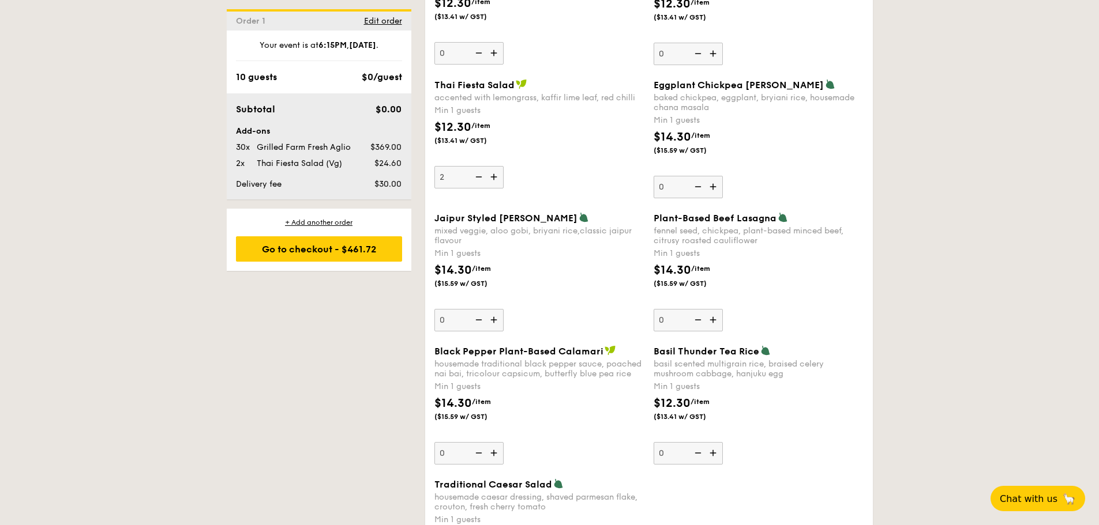
click at [487, 183] on img at bounding box center [494, 177] width 17 height 22
click at [487, 183] on input "2" at bounding box center [468, 177] width 69 height 22
click at [487, 183] on img at bounding box center [494, 177] width 17 height 22
click at [487, 183] on input "3" at bounding box center [468, 177] width 69 height 22
click at [492, 179] on img at bounding box center [494, 177] width 17 height 22
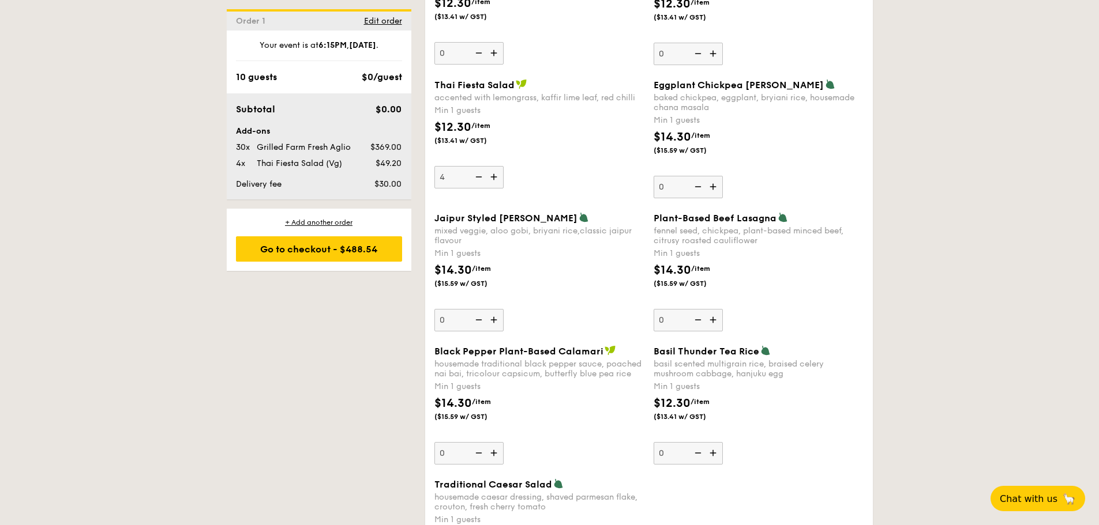
click at [492, 179] on input "4" at bounding box center [468, 177] width 69 height 22
type input "5"
click at [544, 193] on div "Thai Fiesta Salad accented with lemongrass, kaffir lime leaf, red chilli Min 1 …" at bounding box center [649, 145] width 438 height 133
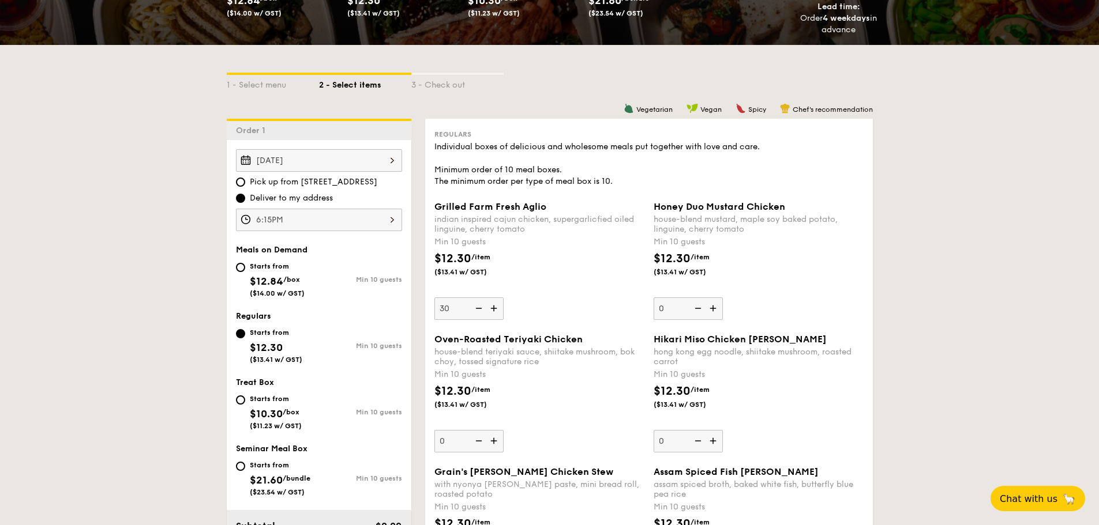
scroll to position [203, 0]
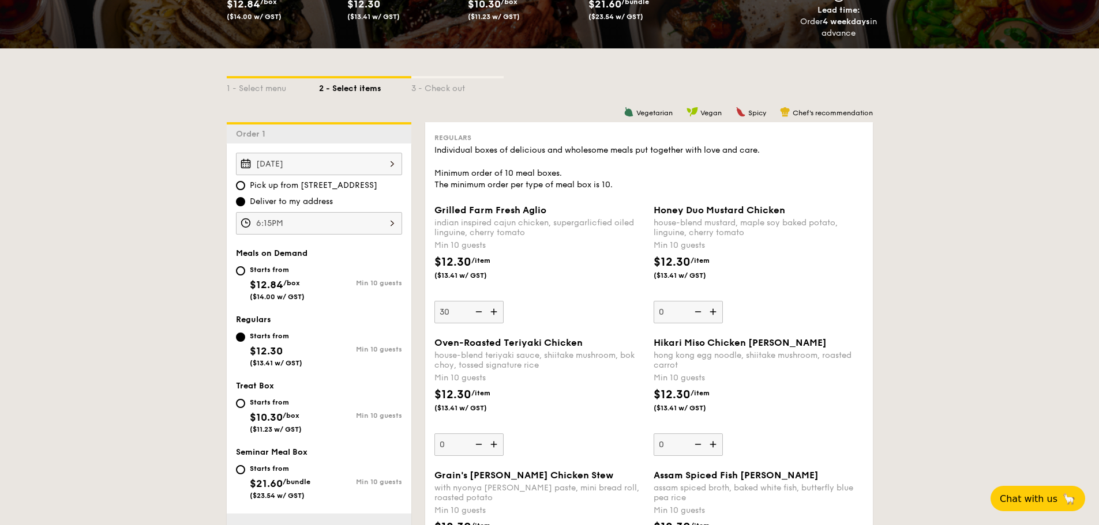
click at [483, 316] on img at bounding box center [477, 312] width 17 height 22
click at [483, 316] on input "30" at bounding box center [468, 312] width 69 height 22
click at [483, 316] on img at bounding box center [477, 312] width 17 height 22
click at [483, 316] on input "29" at bounding box center [468, 312] width 69 height 22
click at [489, 322] on img at bounding box center [494, 312] width 17 height 22
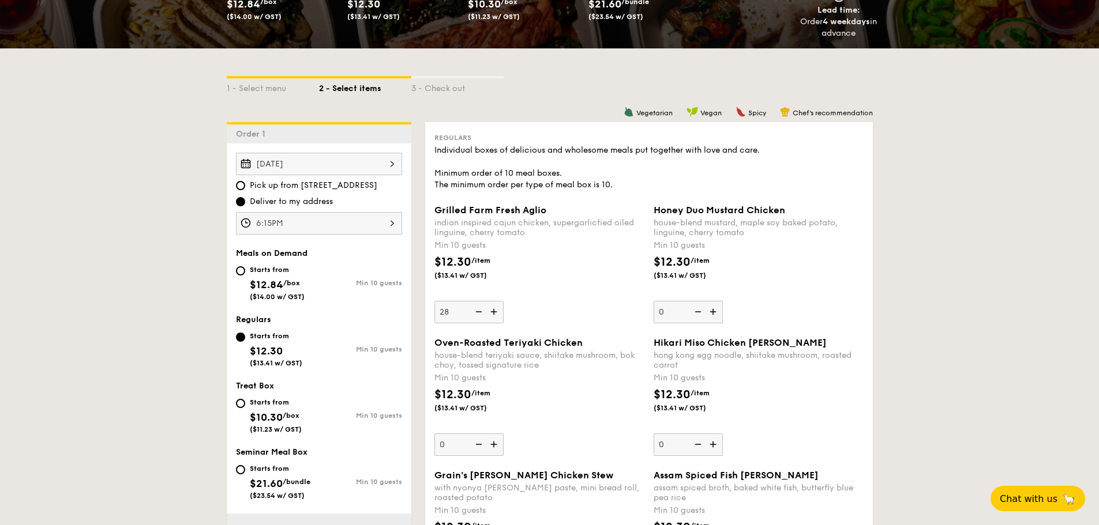
click at [489, 322] on input "28" at bounding box center [468, 312] width 69 height 22
click at [484, 317] on img at bounding box center [477, 312] width 17 height 22
click at [484, 317] on input "29" at bounding box center [468, 312] width 69 height 22
click at [476, 309] on img at bounding box center [477, 312] width 17 height 22
click at [476, 309] on input "28" at bounding box center [468, 312] width 69 height 22
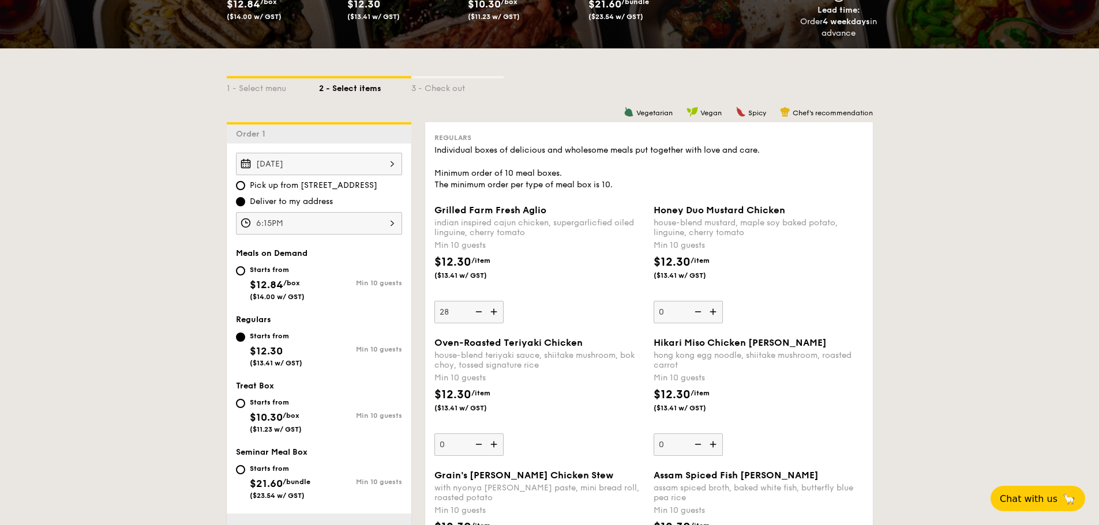
type input "27"
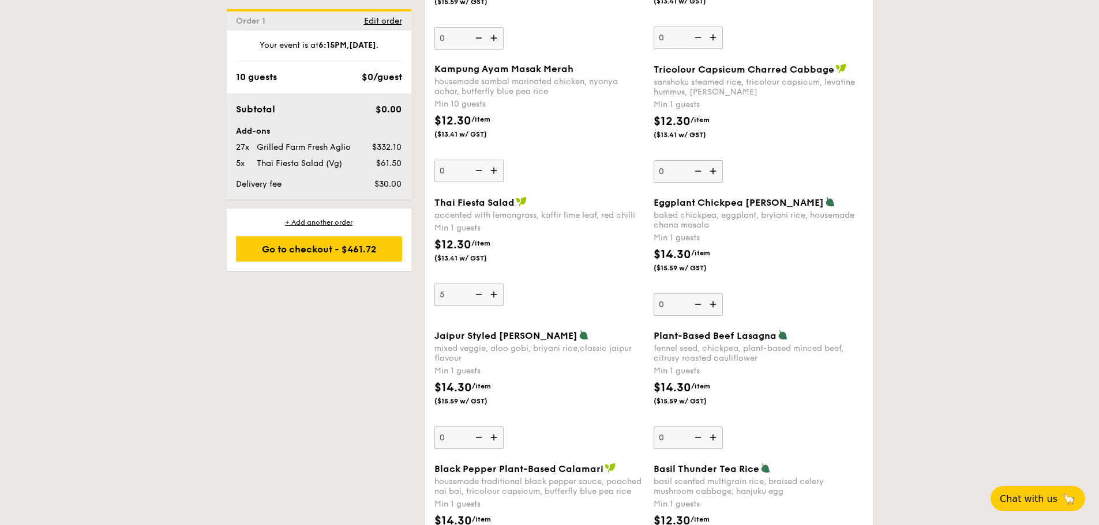
scroll to position [895, 0]
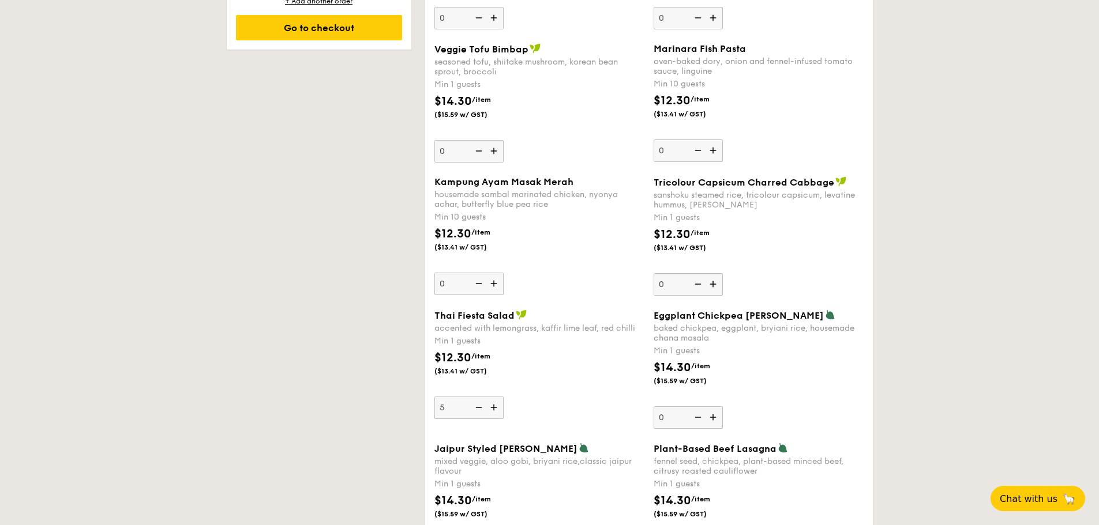
click at [499, 408] on img at bounding box center [494, 408] width 17 height 22
click at [499, 408] on input "5" at bounding box center [468, 408] width 69 height 22
click at [499, 408] on img at bounding box center [494, 408] width 17 height 22
click at [499, 408] on input "6" at bounding box center [468, 408] width 69 height 22
type input "7"
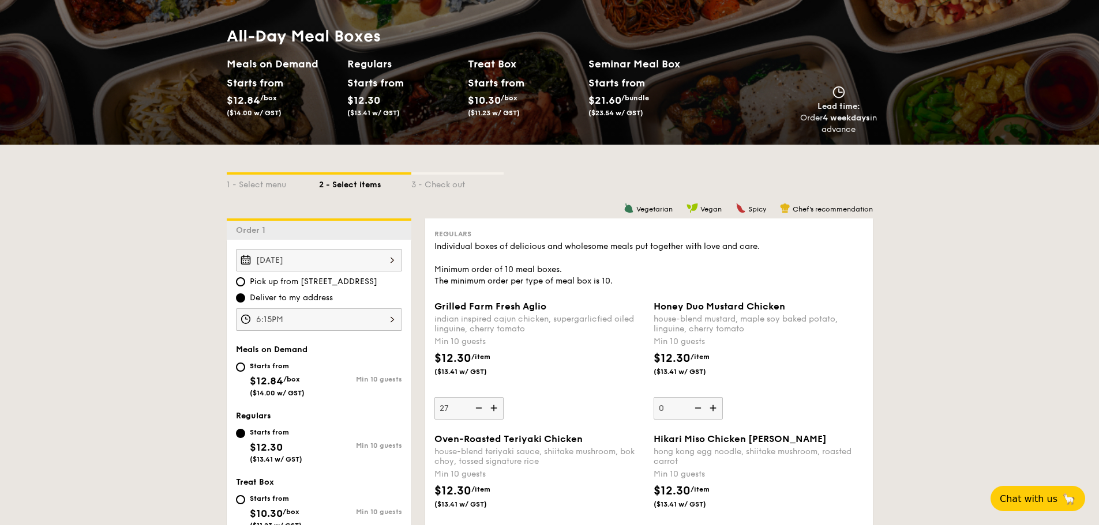
scroll to position [0, 0]
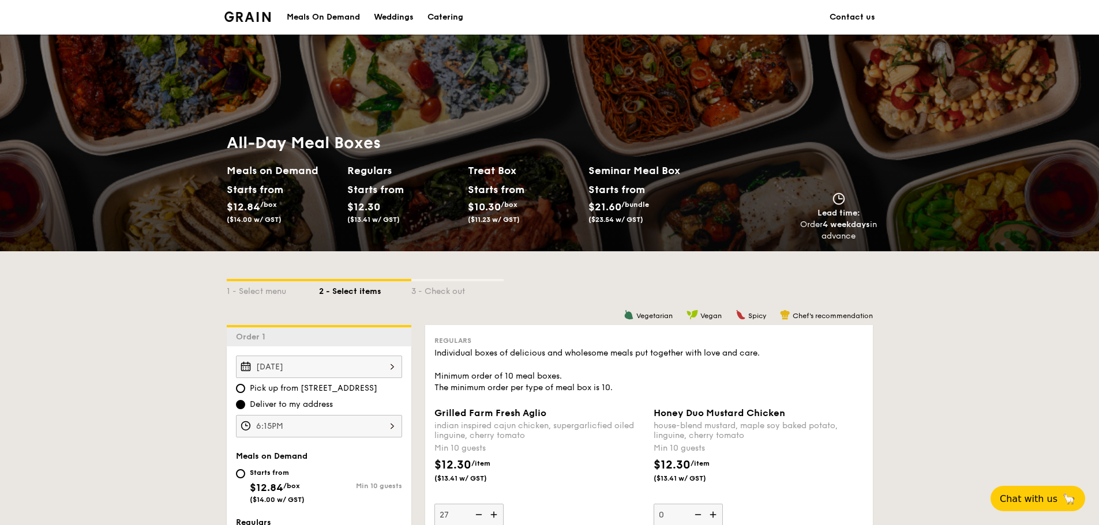
click at [256, 17] on img at bounding box center [247, 17] width 47 height 10
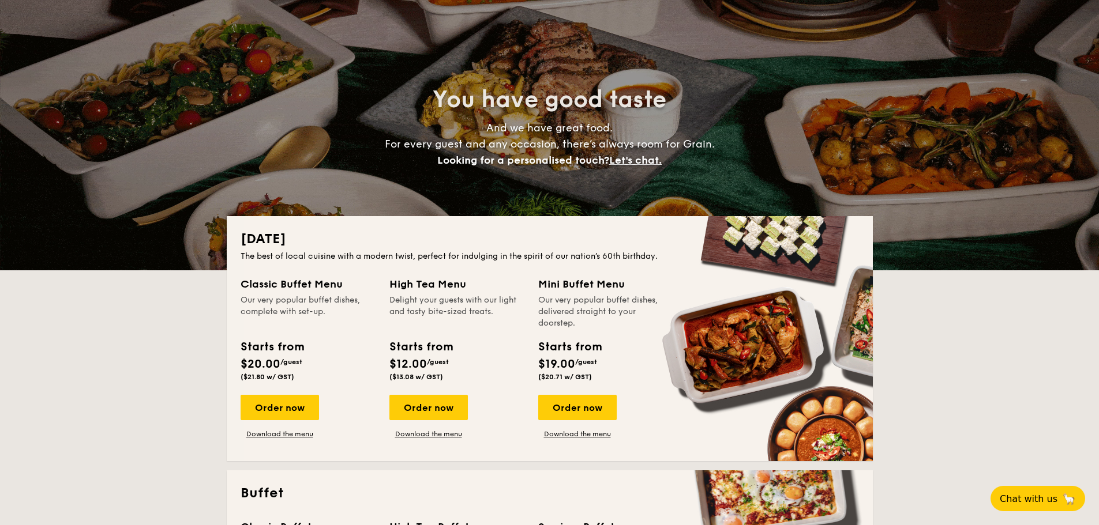
scroll to position [115, 0]
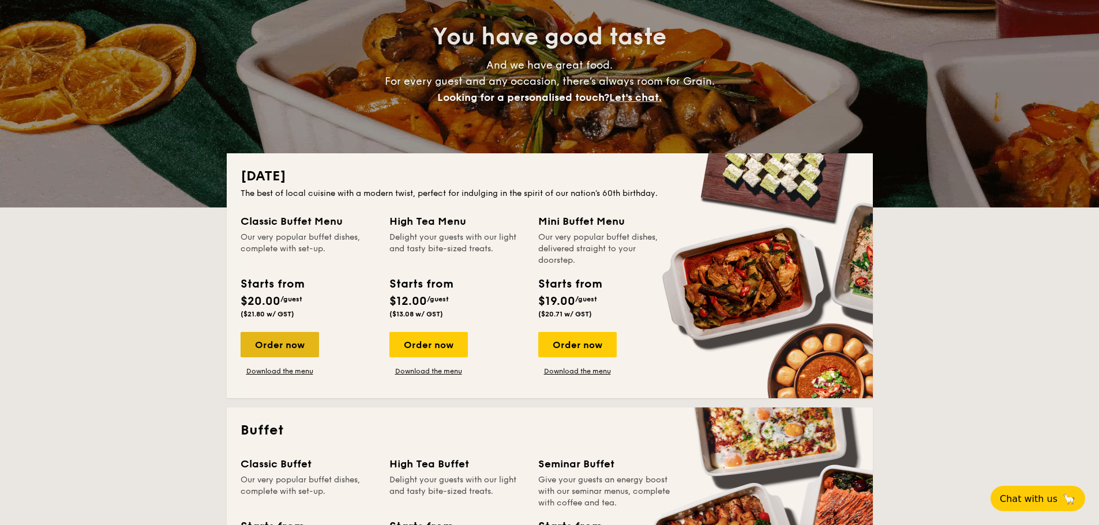
click at [288, 333] on div "Order now" at bounding box center [279, 344] width 78 height 25
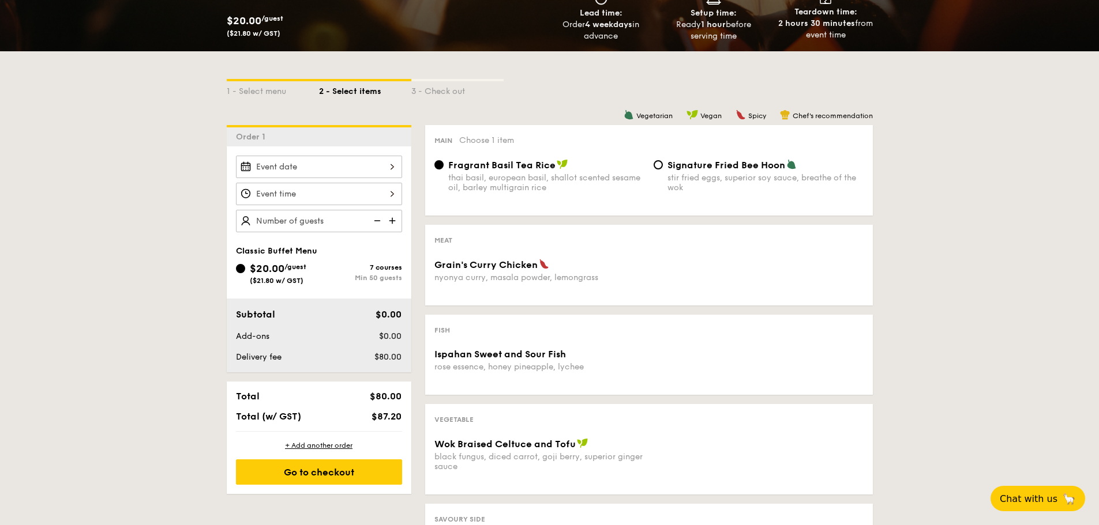
scroll to position [231, 0]
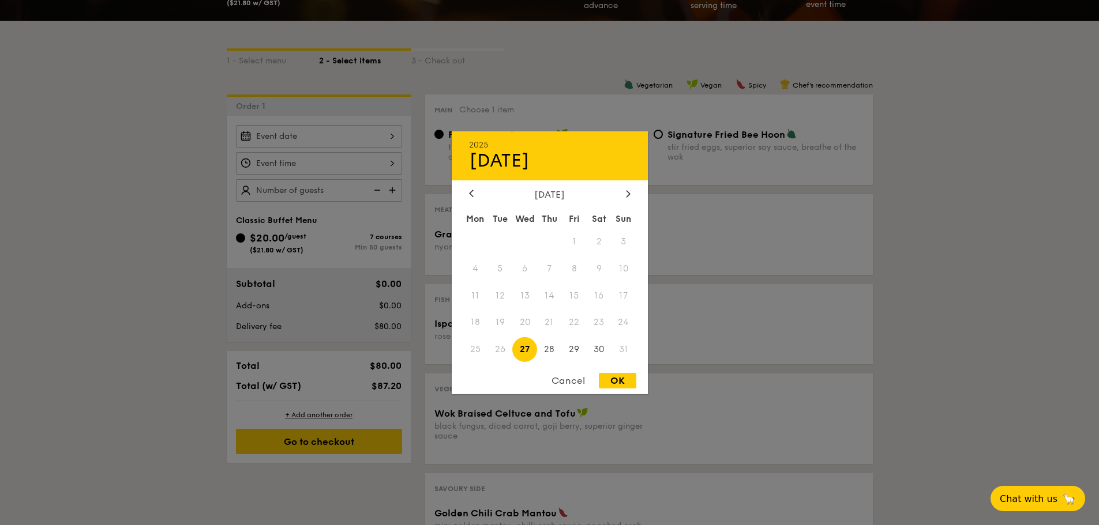
click at [341, 140] on div "2025 Aug [DATE] Tue Wed Thu Fri Sat Sun 1 2 3 4 5 6 7 8 9 10 11 12 13 14 15 16 …" at bounding box center [319, 136] width 166 height 22
click at [596, 345] on span "30" at bounding box center [599, 349] width 25 height 25
click at [604, 378] on div "OK" at bounding box center [617, 381] width 37 height 16
type input "[DATE]"
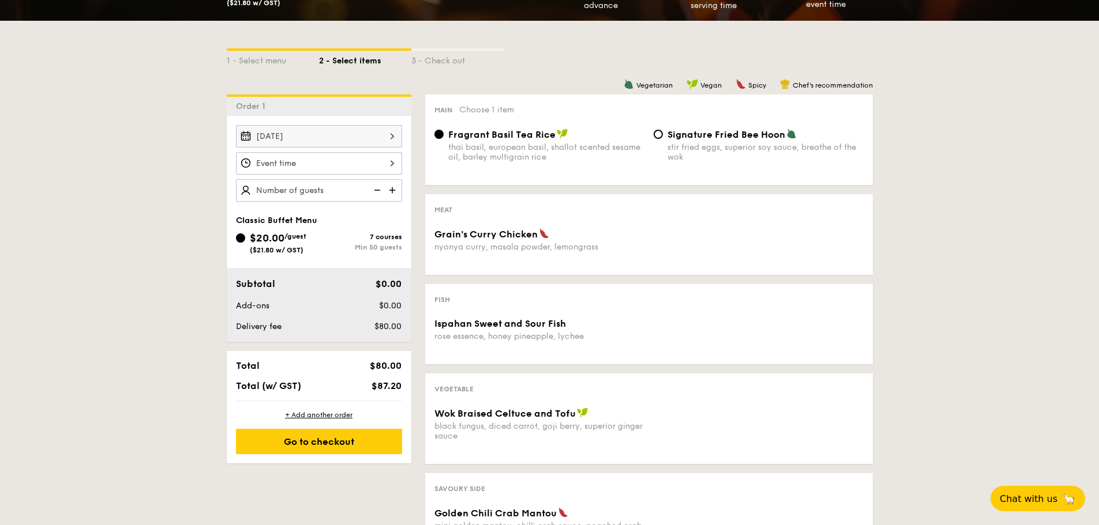
click at [339, 168] on div at bounding box center [319, 163] width 166 height 22
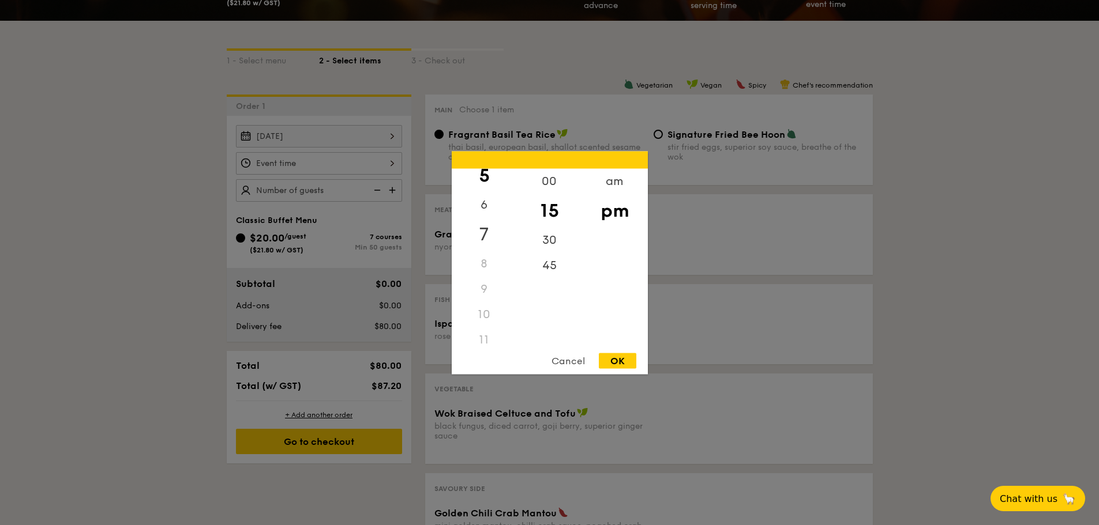
scroll to position [140, 0]
click at [484, 208] on div "6" at bounding box center [484, 205] width 65 height 33
click at [481, 225] on div "7" at bounding box center [484, 231] width 65 height 33
click at [615, 362] on div "OK" at bounding box center [617, 361] width 37 height 16
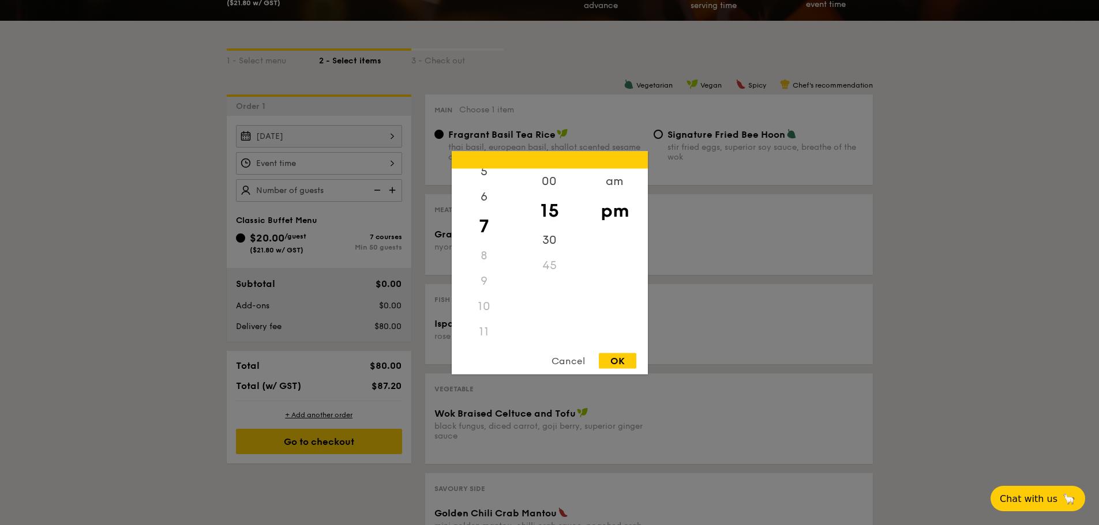
type input "7:15PM"
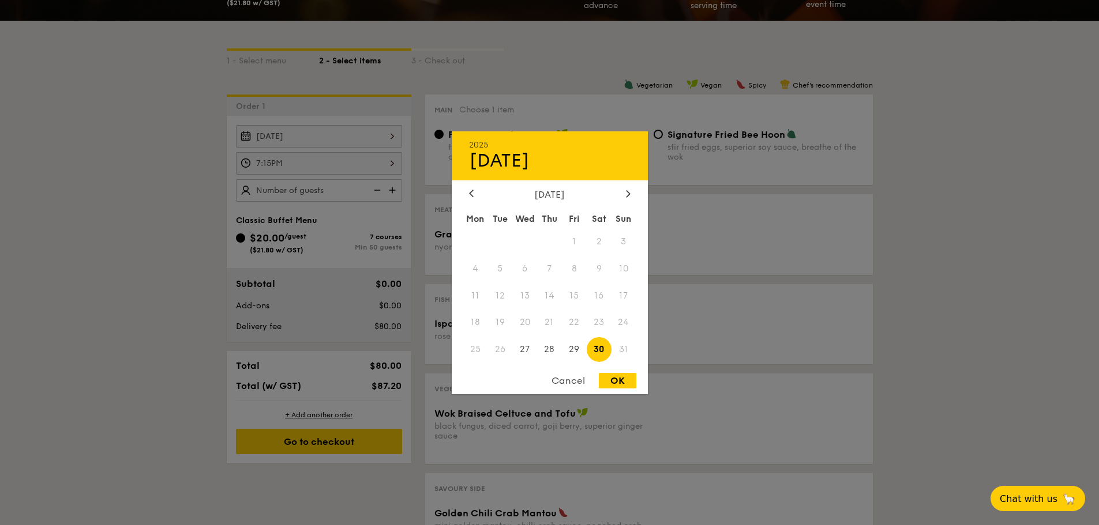
click at [349, 146] on div "Aug 30, 2025 2025 Aug 30 August 2025 Mon Tue Wed Thu Fri Sat Sun 1 2 3 4 5 6 7 …" at bounding box center [319, 136] width 166 height 22
click at [628, 198] on div at bounding box center [628, 194] width 10 height 11
click at [633, 197] on div at bounding box center [628, 194] width 10 height 11
click at [478, 188] on div "2025 Aug 30 October 2025 Mon Tue Wed Thu Fri Sat Sun 1 2 3 4 5 6 7 8 9 10 11 12…" at bounding box center [550, 262] width 196 height 263
click at [475, 194] on div at bounding box center [471, 194] width 10 height 11
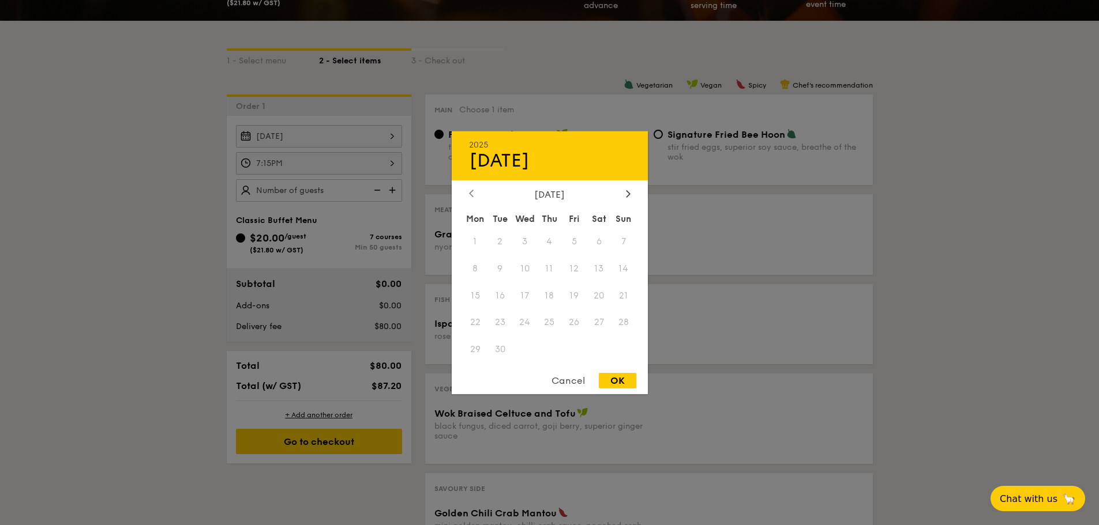
click at [475, 194] on div at bounding box center [471, 194] width 10 height 11
click at [616, 384] on div "OK" at bounding box center [617, 381] width 37 height 16
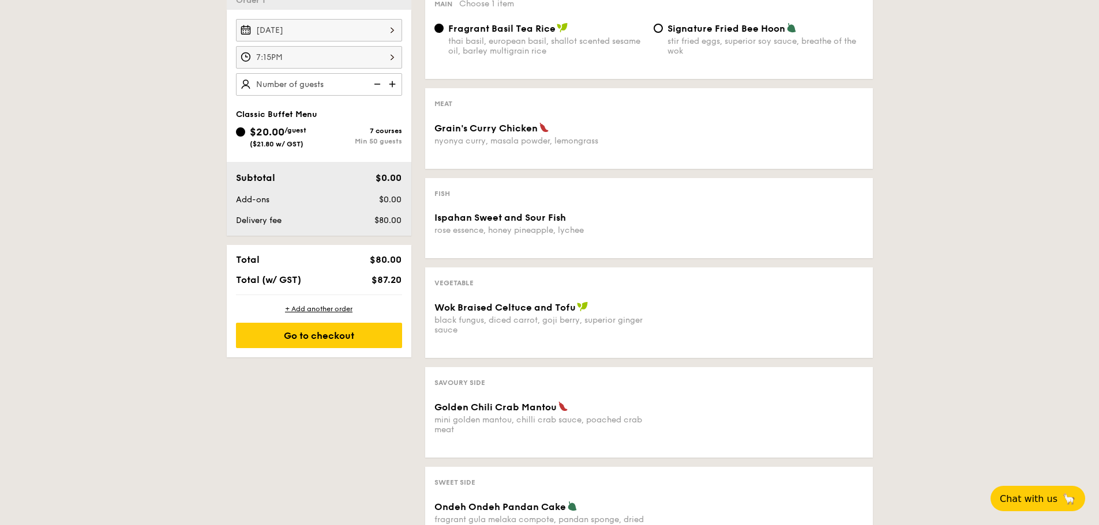
scroll to position [231, 0]
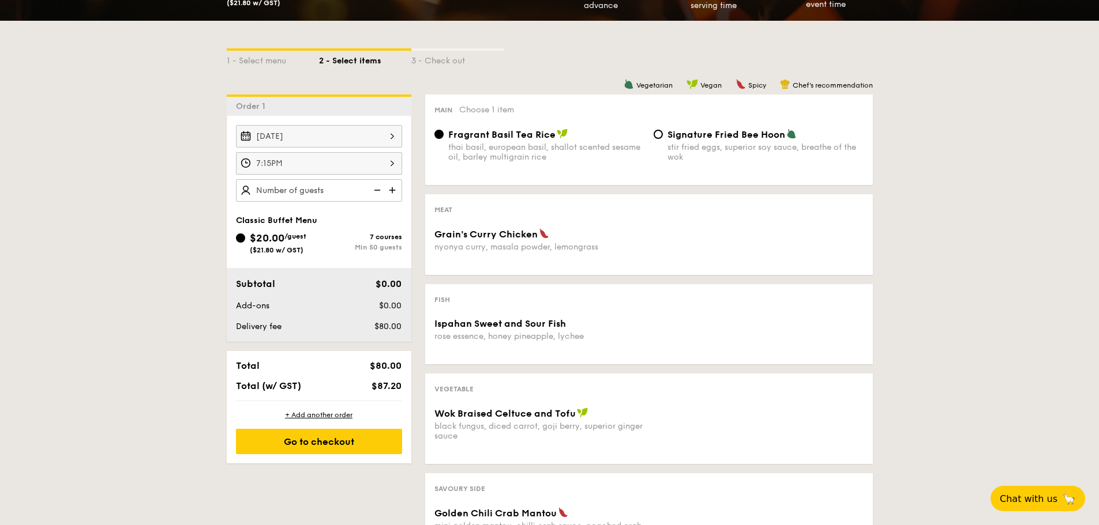
click at [523, 226] on div "Meat Grain's Curry Chicken nyonya curry, masala powder, lemongrass" at bounding box center [649, 234] width 448 height 81
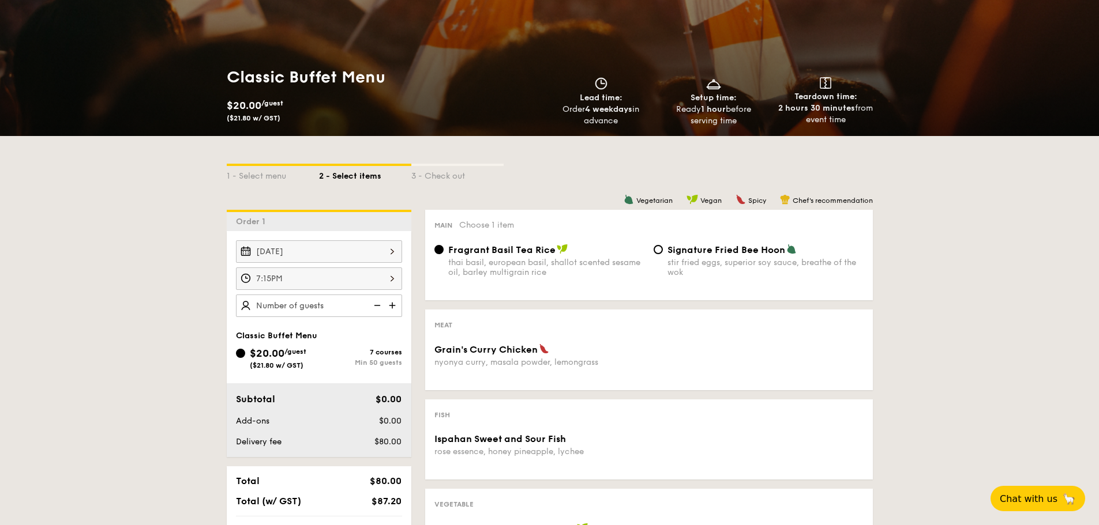
scroll to position [0, 0]
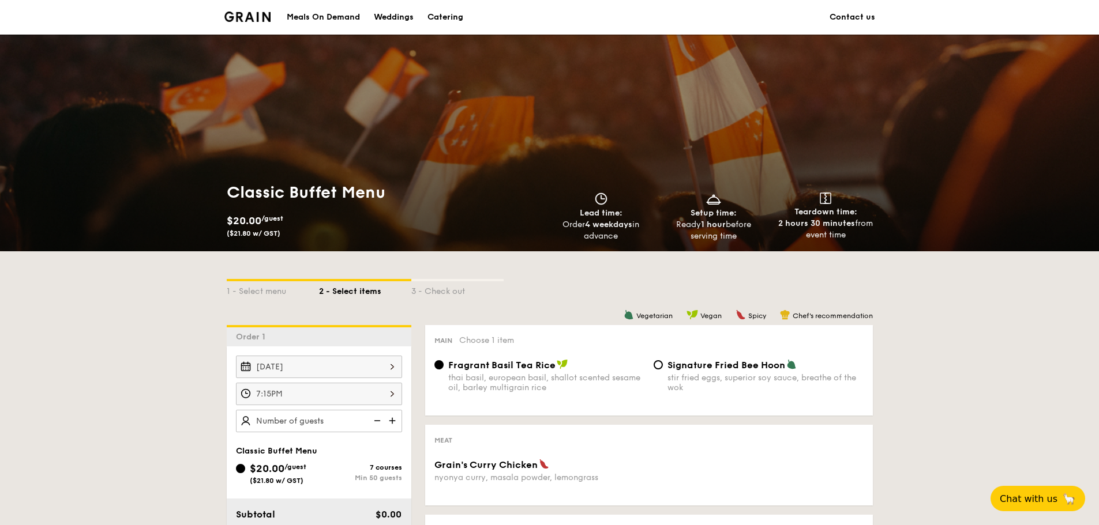
click at [652, 370] on div "Signature Fried Bee Hoon stir fried eggs, superior soy sauce, breathe of the wok" at bounding box center [758, 375] width 219 height 33
click at [665, 362] on div "Signature Fried Bee Hoon stir fried eggs, superior soy sauce, breathe of the wok" at bounding box center [758, 375] width 219 height 33
click at [656, 367] on input "Signature Fried Bee Hoon stir fried eggs, superior soy sauce, breathe of the wok" at bounding box center [657, 364] width 9 height 9
radio input "true"
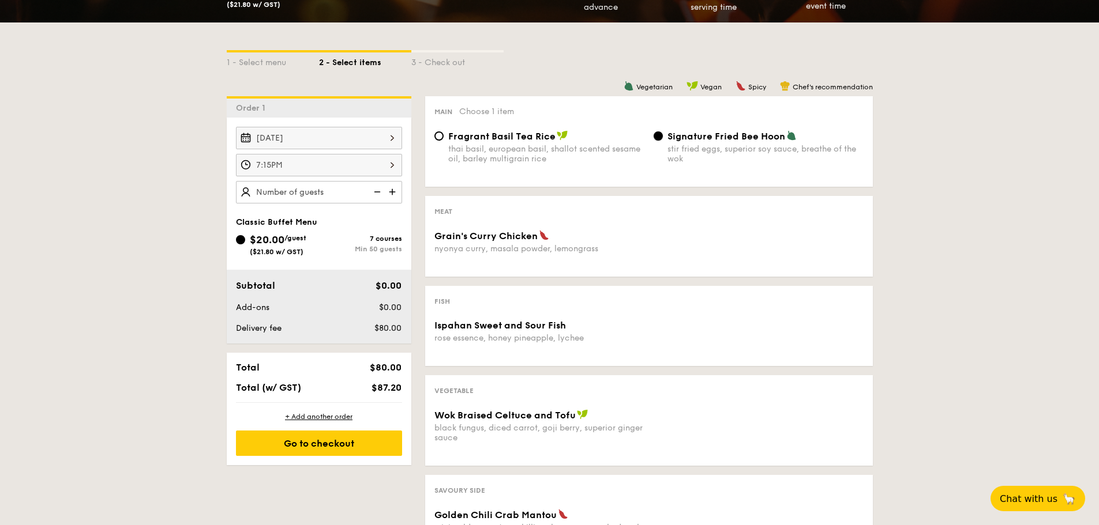
scroll to position [231, 0]
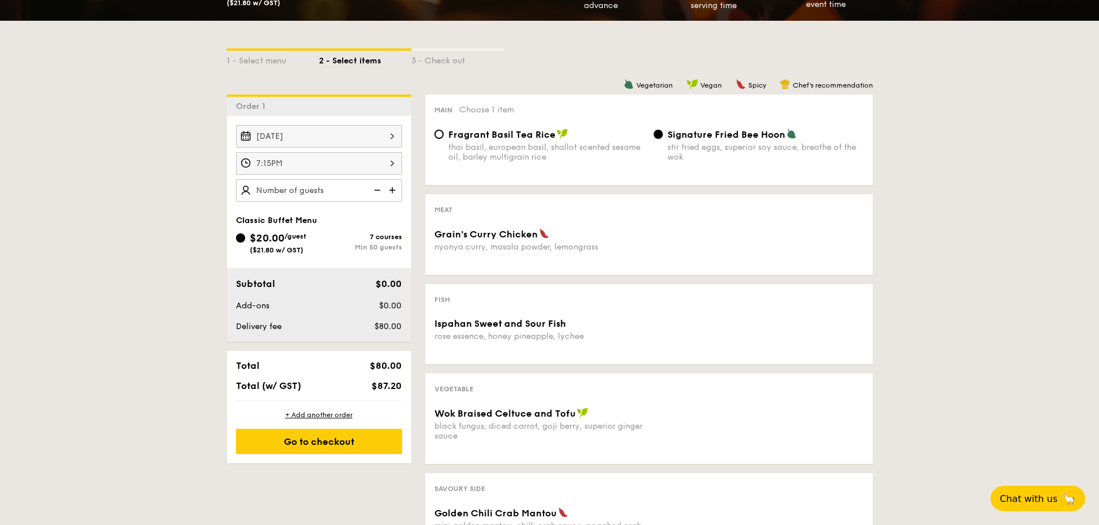
click at [542, 237] on img at bounding box center [544, 233] width 10 height 10
click at [511, 242] on div "nyonya curry, masala powder, lemongrass" at bounding box center [539, 247] width 210 height 10
type input "50 guests"
click at [125, 215] on div "1 - Select menu 2 - Select items 3 - Check out Order 1 Aug 30, 2025 7:15PM 50 g…" at bounding box center [549, 392] width 1099 height 742
click at [446, 135] on div "Fragrant Basil Tea Rice thai basil, european basil, shallot scented sesame oil,…" at bounding box center [539, 145] width 219 height 33
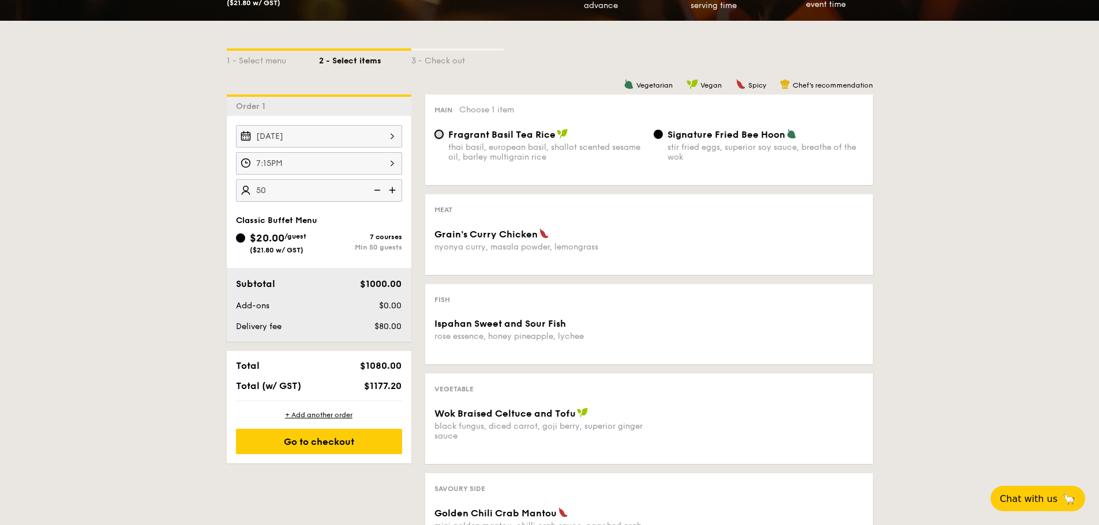
click at [441, 134] on input "Fragrant Basil Tea Rice thai basil, european basil, shallot scented sesame oil,…" at bounding box center [438, 134] width 9 height 9
radio input "true"
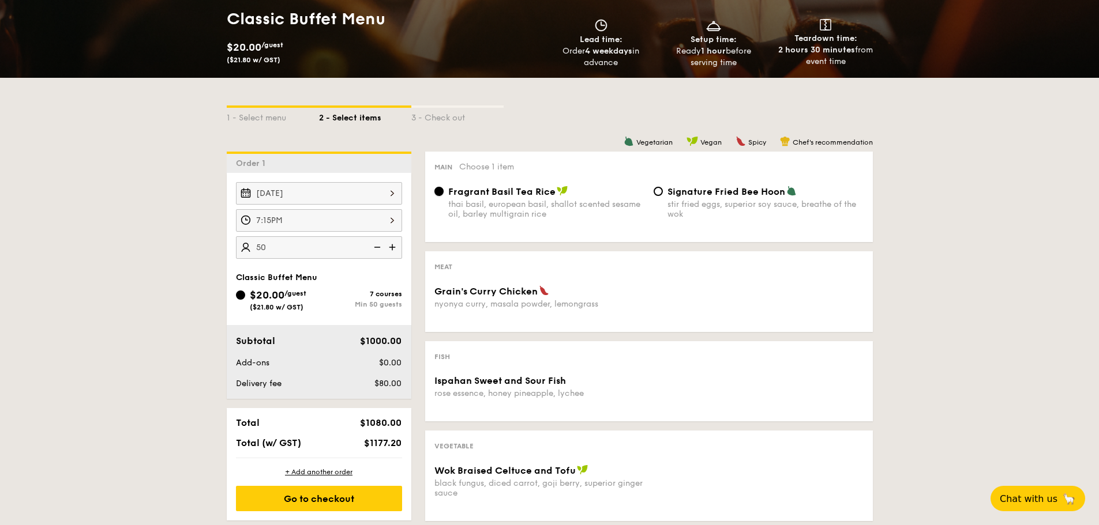
scroll to position [173, 0]
click at [392, 249] on img at bounding box center [393, 248] width 17 height 22
click at [374, 247] on img at bounding box center [375, 248] width 17 height 22
type input "50 guests"
